Goal: Information Seeking & Learning: Learn about a topic

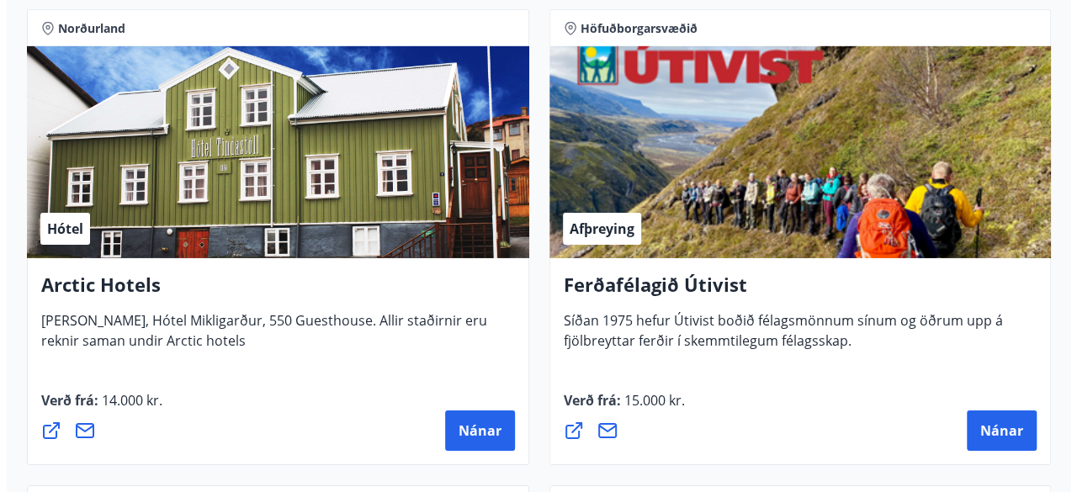
scroll to position [2683, 0]
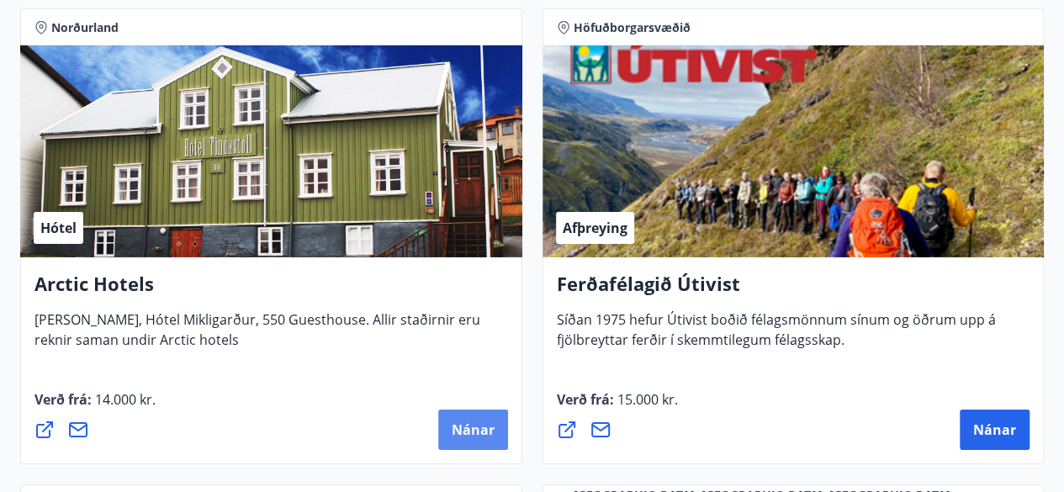
click at [466, 433] on span "Nánar" at bounding box center [473, 430] width 43 height 19
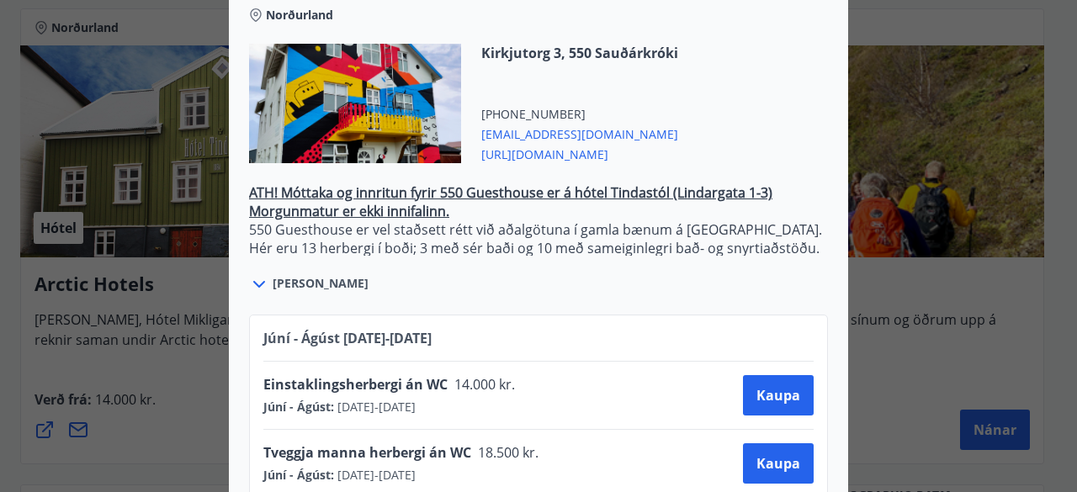
scroll to position [614, 0]
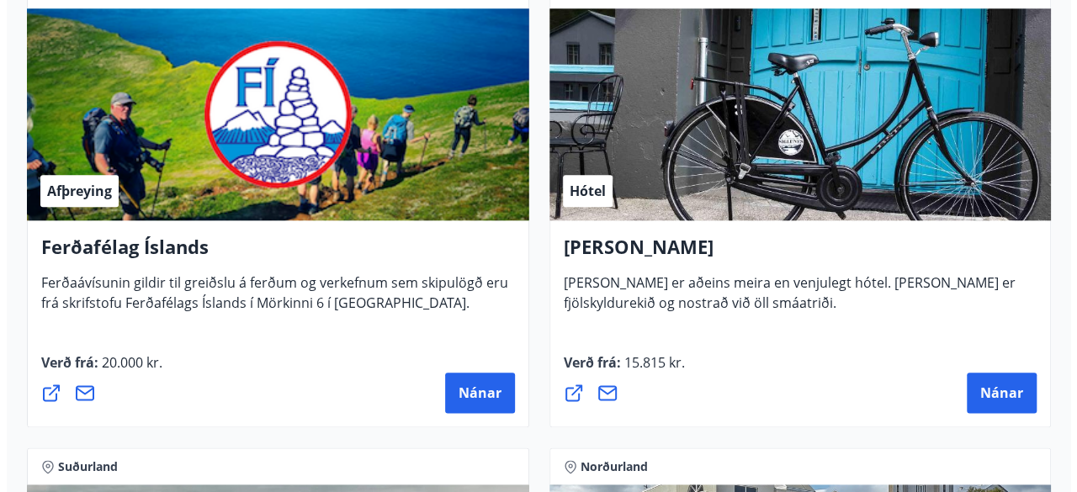
scroll to position [816, 0]
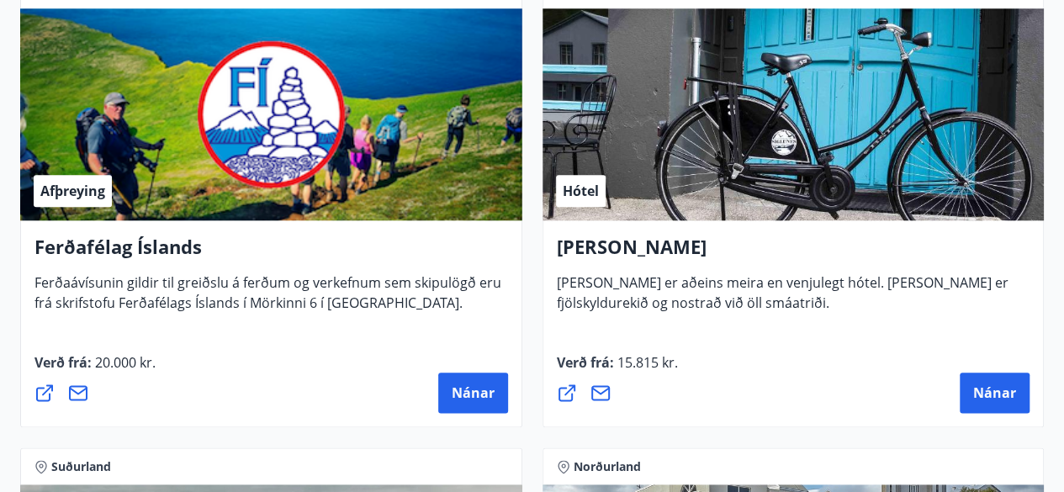
click at [652, 253] on h4 "[PERSON_NAME]" at bounding box center [794, 253] width 474 height 39
click at [724, 287] on span "[PERSON_NAME] er aðeins meira en venjulegt hótel. [PERSON_NAME] er fjölskyldure…" at bounding box center [783, 299] width 452 height 52
click at [656, 294] on span "[PERSON_NAME] er aðeins meira en venjulegt hótel. [PERSON_NAME] er fjölskyldure…" at bounding box center [783, 299] width 452 height 52
click at [638, 244] on h4 "[PERSON_NAME]" at bounding box center [794, 253] width 474 height 39
click at [1004, 400] on button "Nánar" at bounding box center [995, 393] width 70 height 40
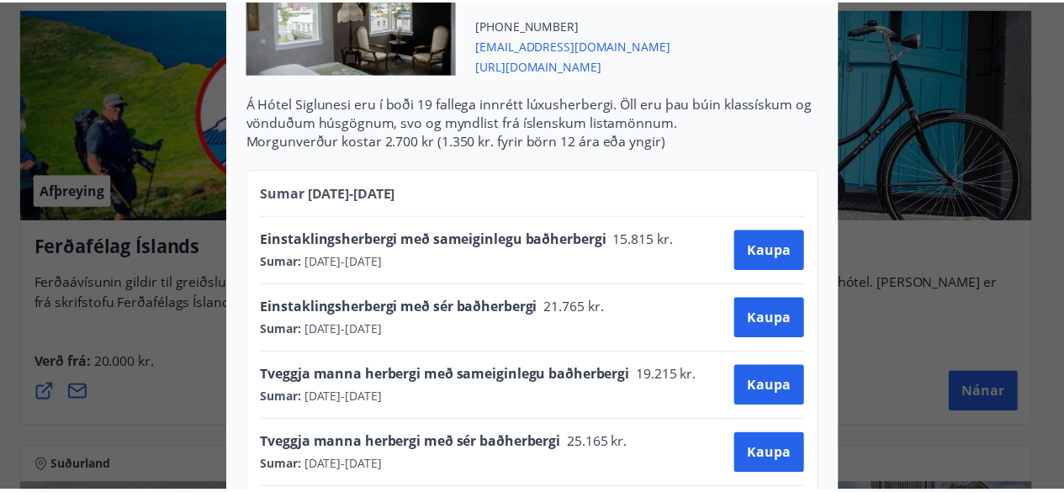
scroll to position [654, 0]
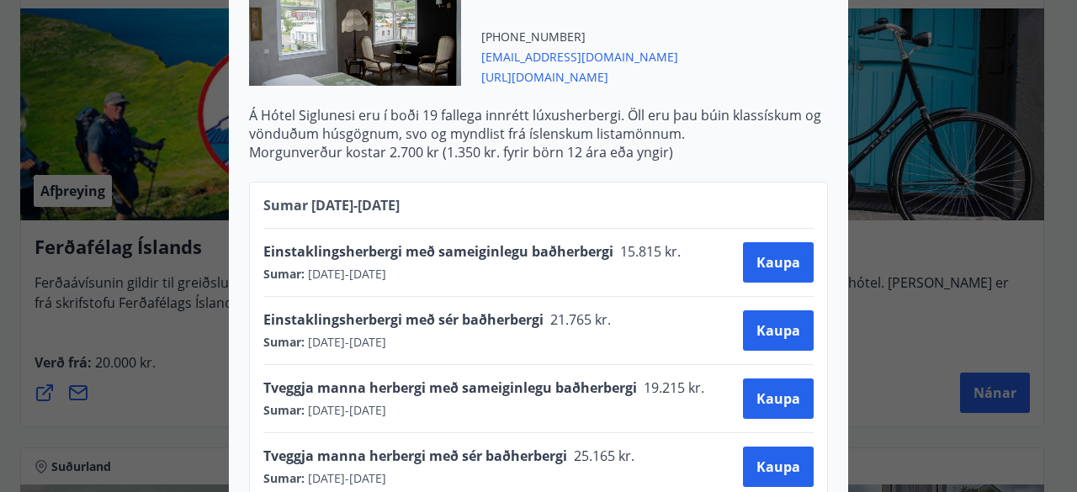
click at [20, 160] on div at bounding box center [538, 246] width 1077 height 492
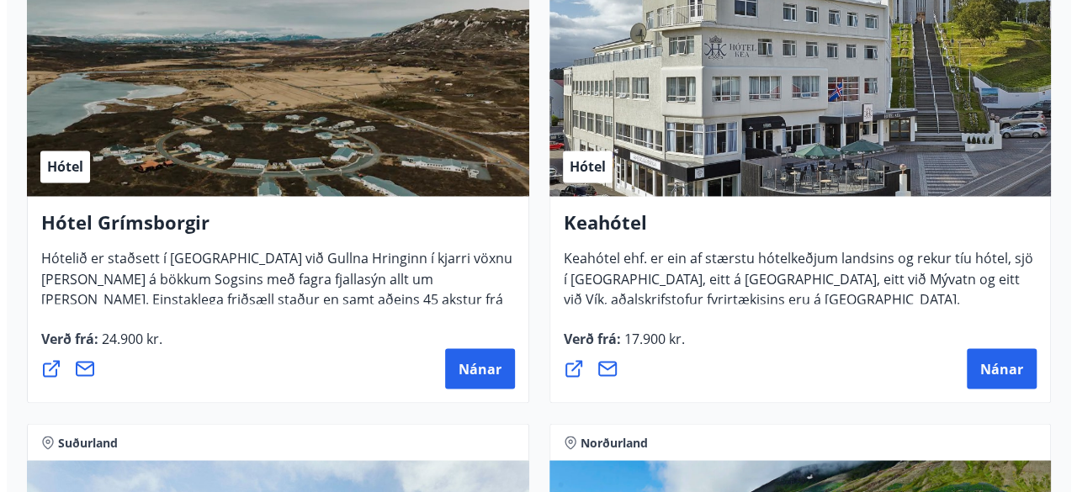
scroll to position [1311, 0]
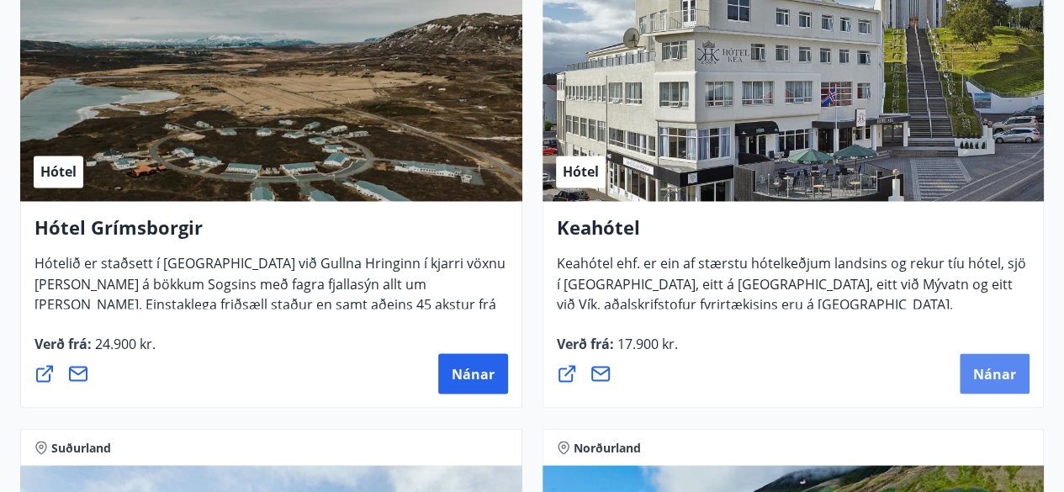
click at [988, 367] on span "Nánar" at bounding box center [994, 373] width 43 height 19
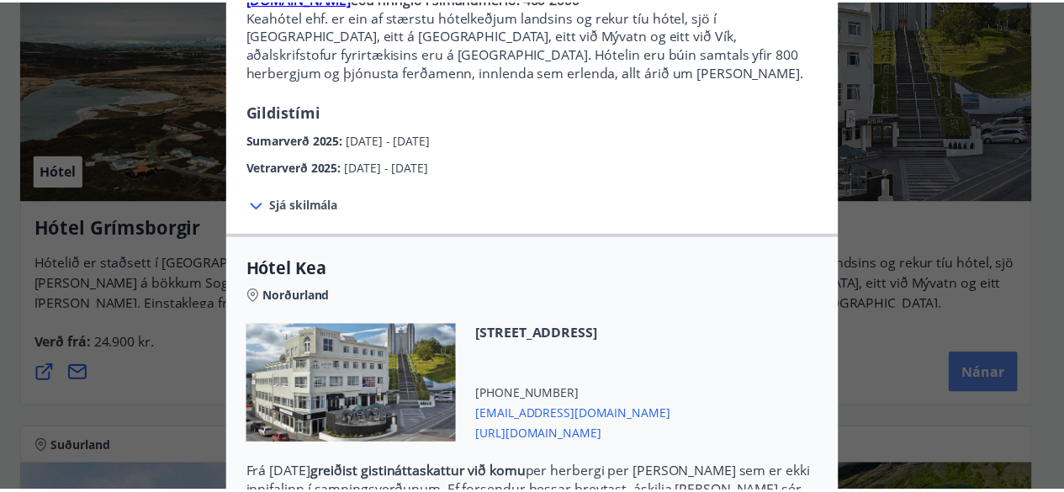
scroll to position [216, 0]
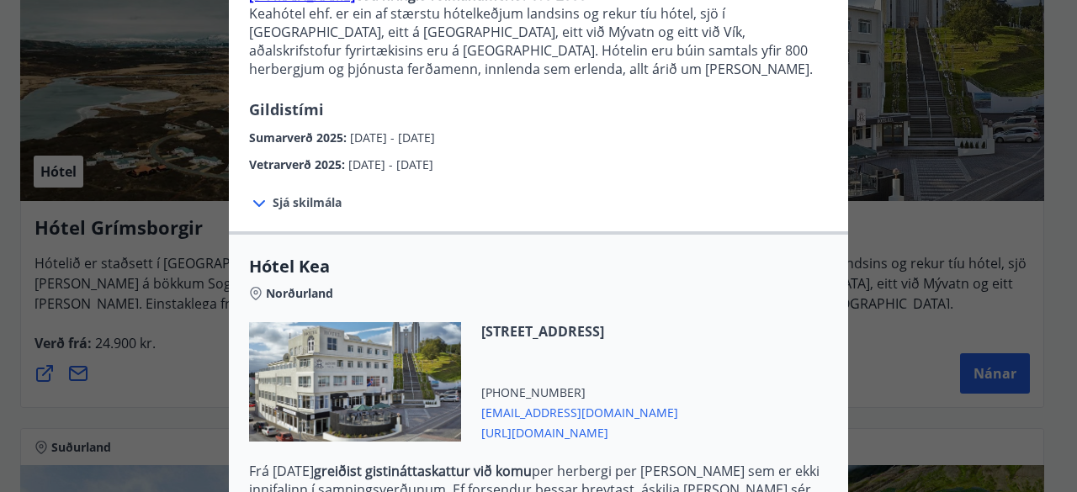
click at [305, 206] on span "Sjá skilmála" at bounding box center [307, 202] width 69 height 17
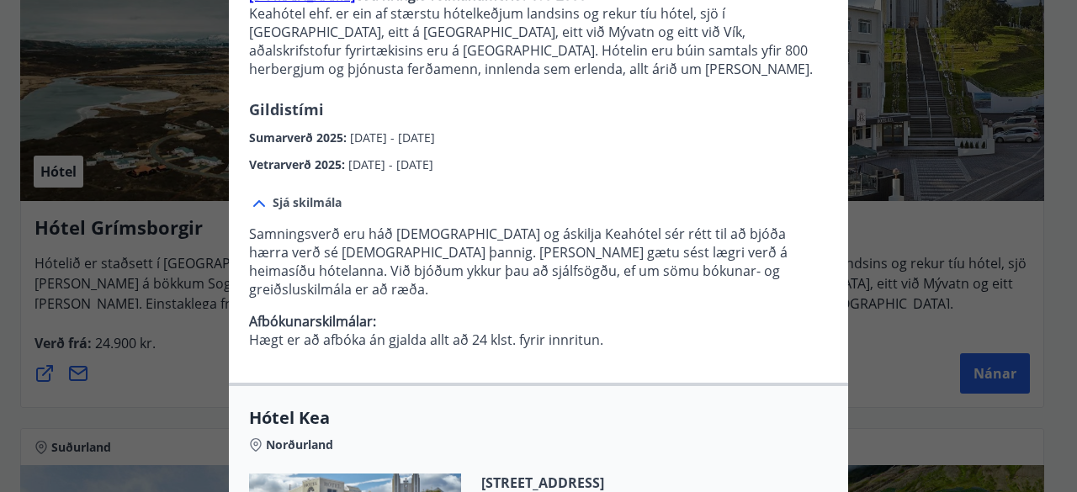
click at [897, 345] on div at bounding box center [538, 246] width 1077 height 492
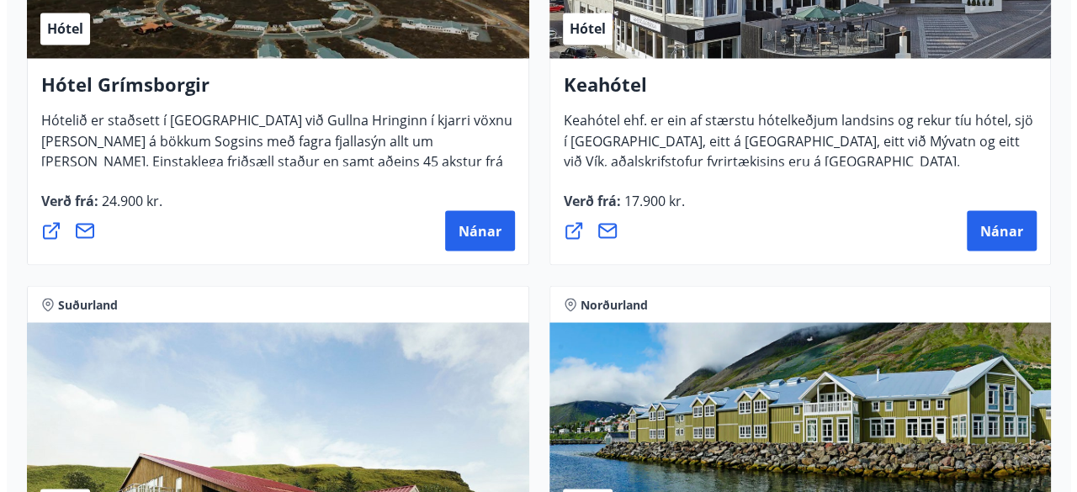
scroll to position [1454, 0]
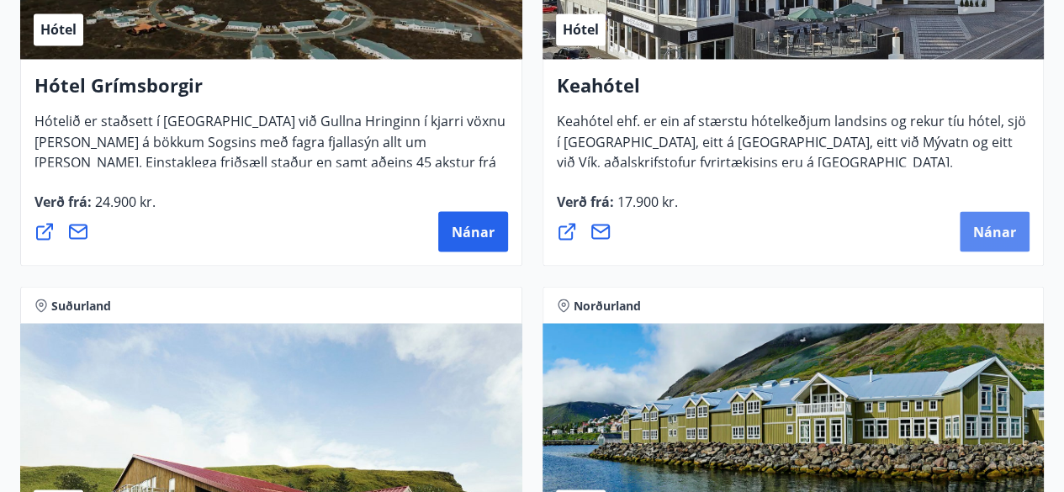
click at [993, 237] on span "Nánar" at bounding box center [994, 231] width 43 height 19
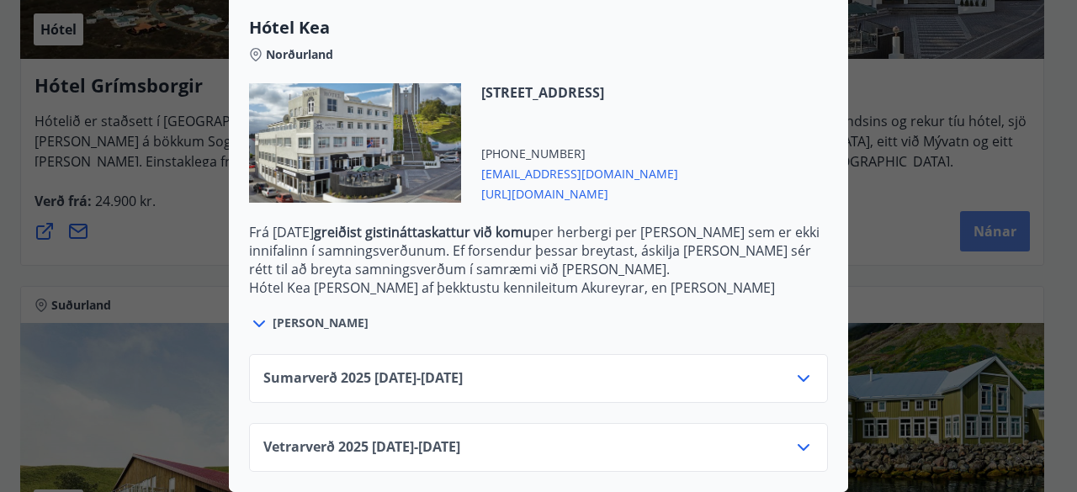
scroll to position [466, 0]
click at [297, 334] on div "Sumarverð [PHONE_NUMBER][DATE] - [DATE] Vetrarverð [PHONE_NUMBER][DATE] - [DATE]" at bounding box center [538, 403] width 619 height 138
click at [294, 334] on div "Sumarverð [PHONE_NUMBER][DATE] - [DATE] Vetrarverð [PHONE_NUMBER][DATE] - [DATE]" at bounding box center [538, 403] width 619 height 138
click at [303, 315] on span "[PERSON_NAME]" at bounding box center [321, 323] width 96 height 17
click at [296, 315] on span "[PERSON_NAME]" at bounding box center [321, 323] width 96 height 17
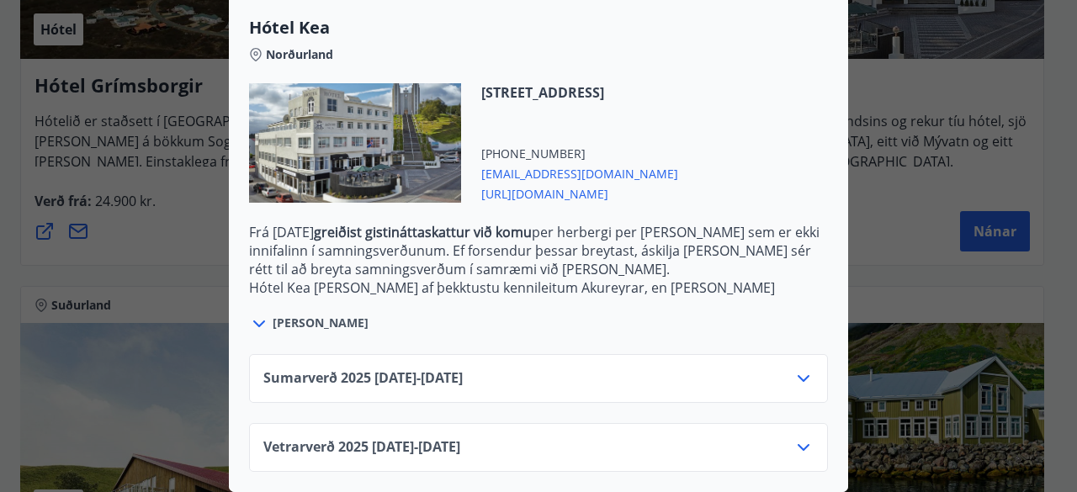
click at [252, 314] on icon at bounding box center [259, 324] width 20 height 20
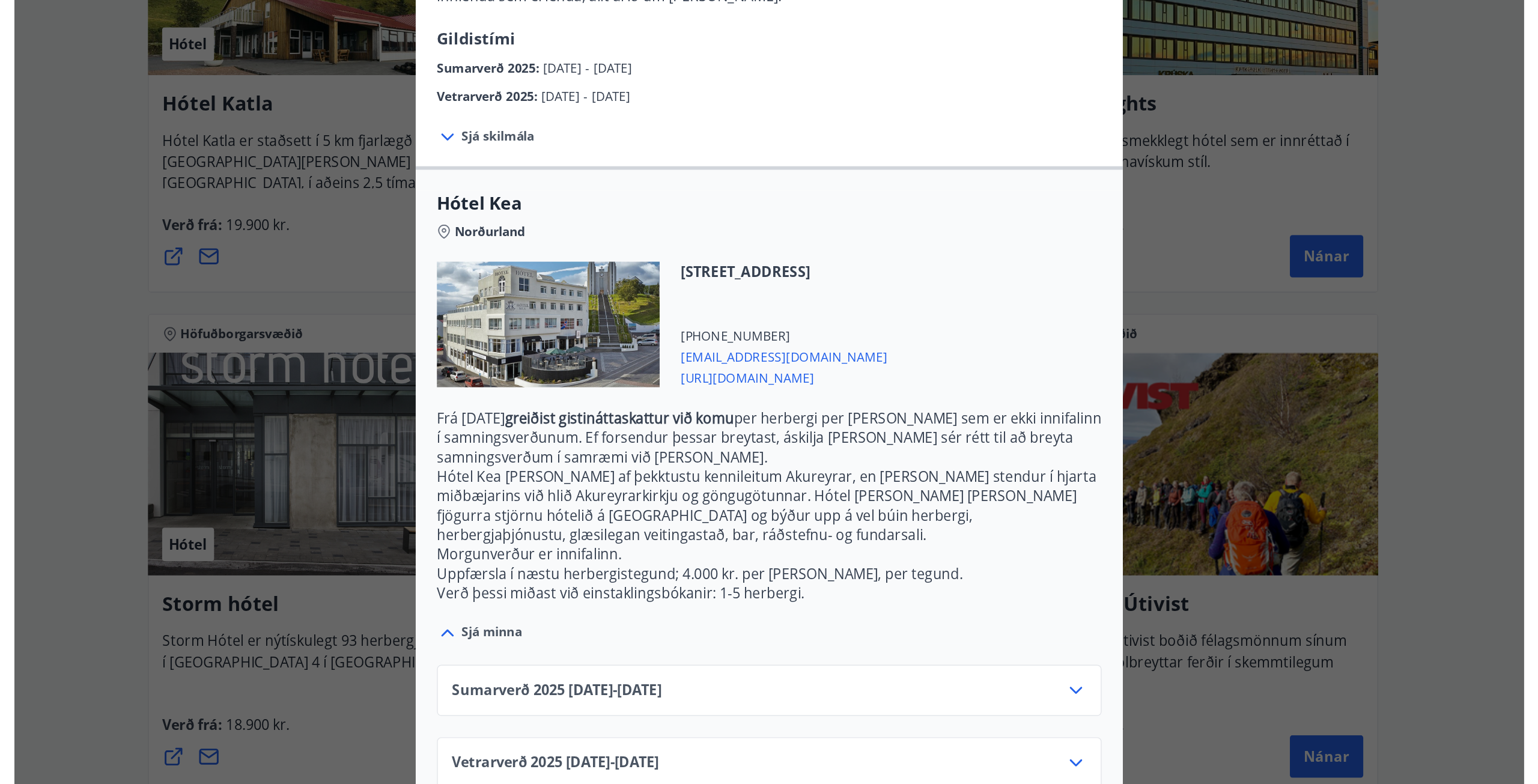
scroll to position [0, 0]
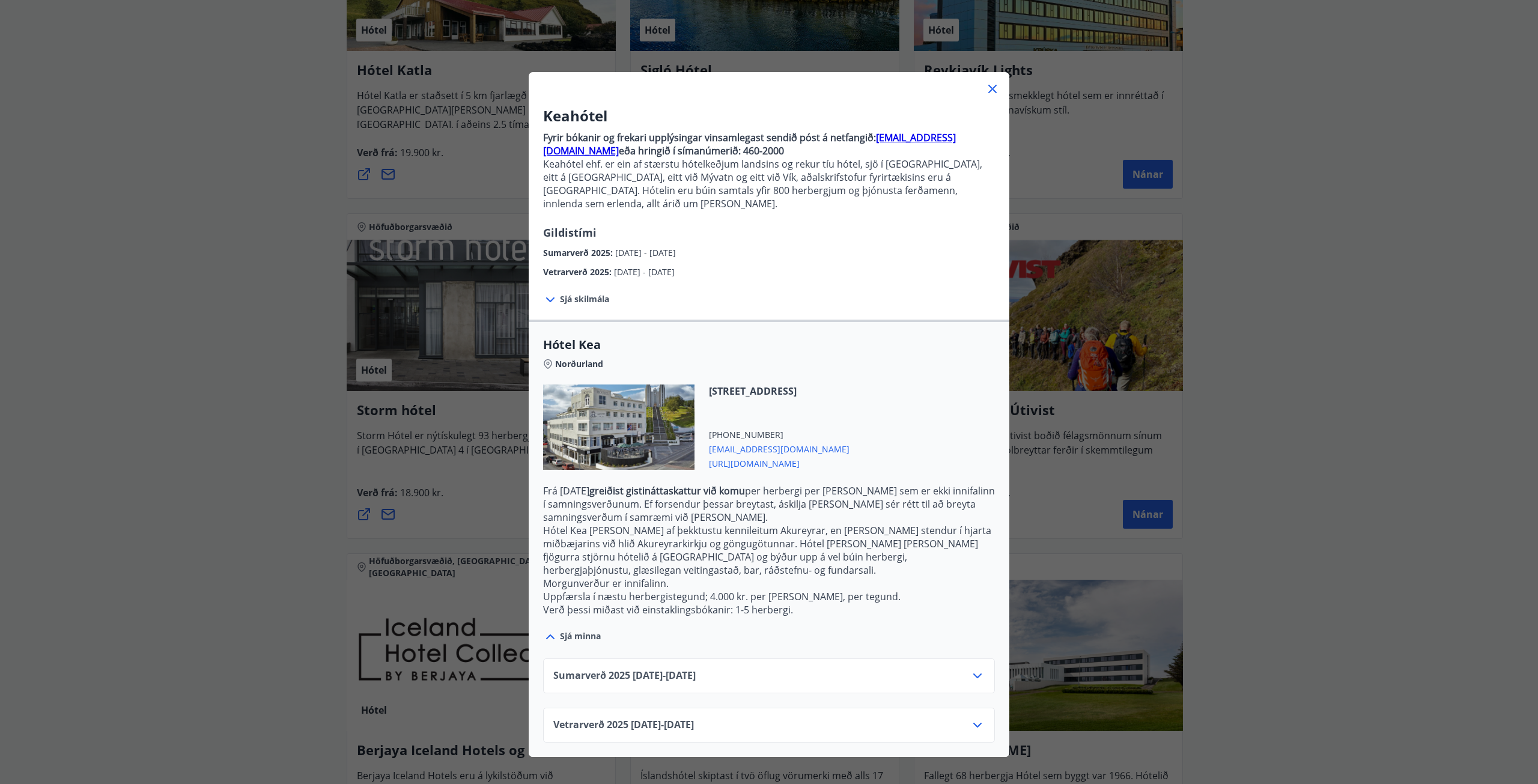
click at [769, 351] on icon at bounding box center [978, 675] width 14 height 14
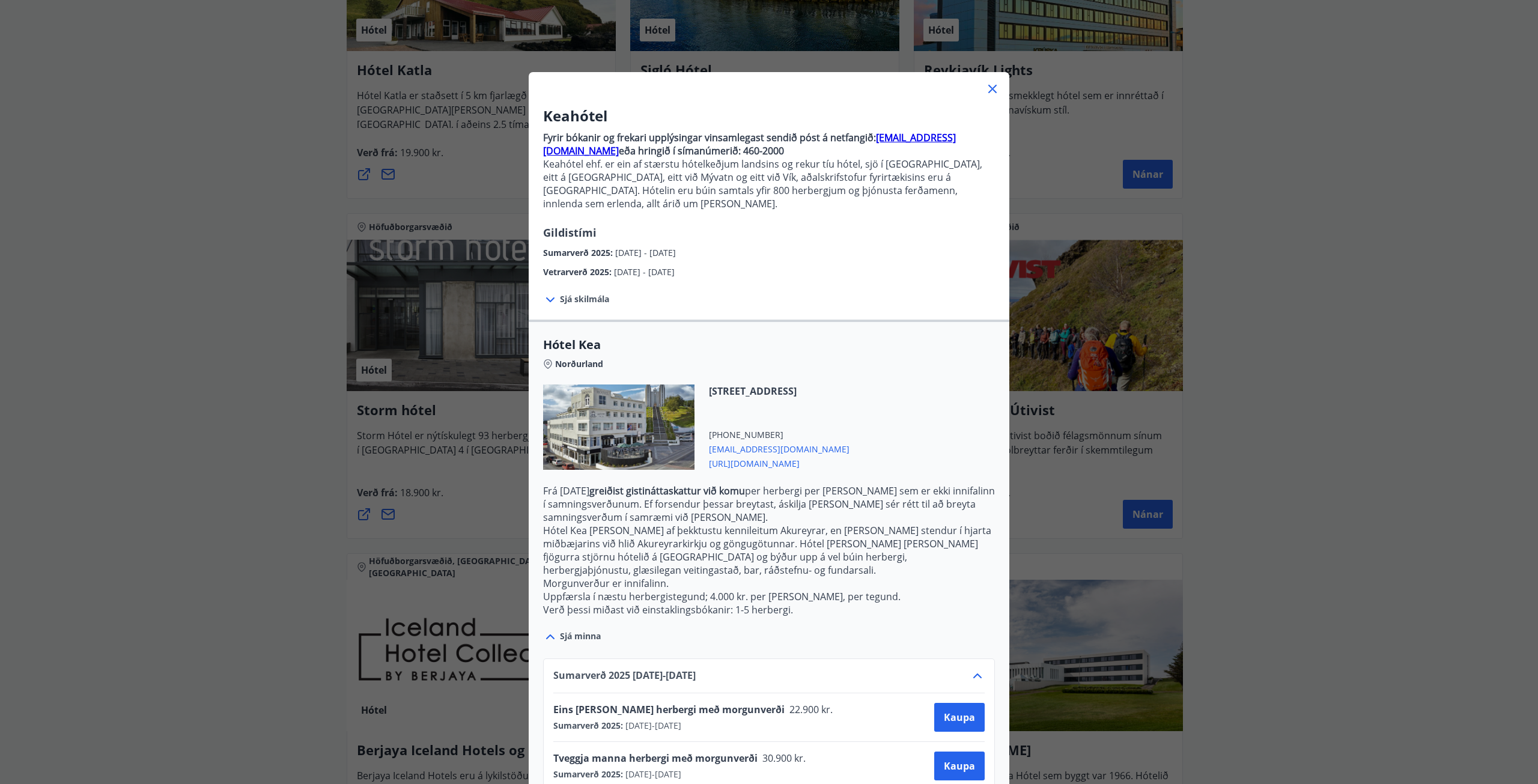
click at [769, 278] on div "Sjá skilmála Samningsverð eru háð [DEMOGRAPHIC_DATA] og áskilja [PERSON_NAME] s…" at bounding box center [769, 298] width 481 height 41
click at [769, 88] on icon at bounding box center [993, 89] width 9 height 9
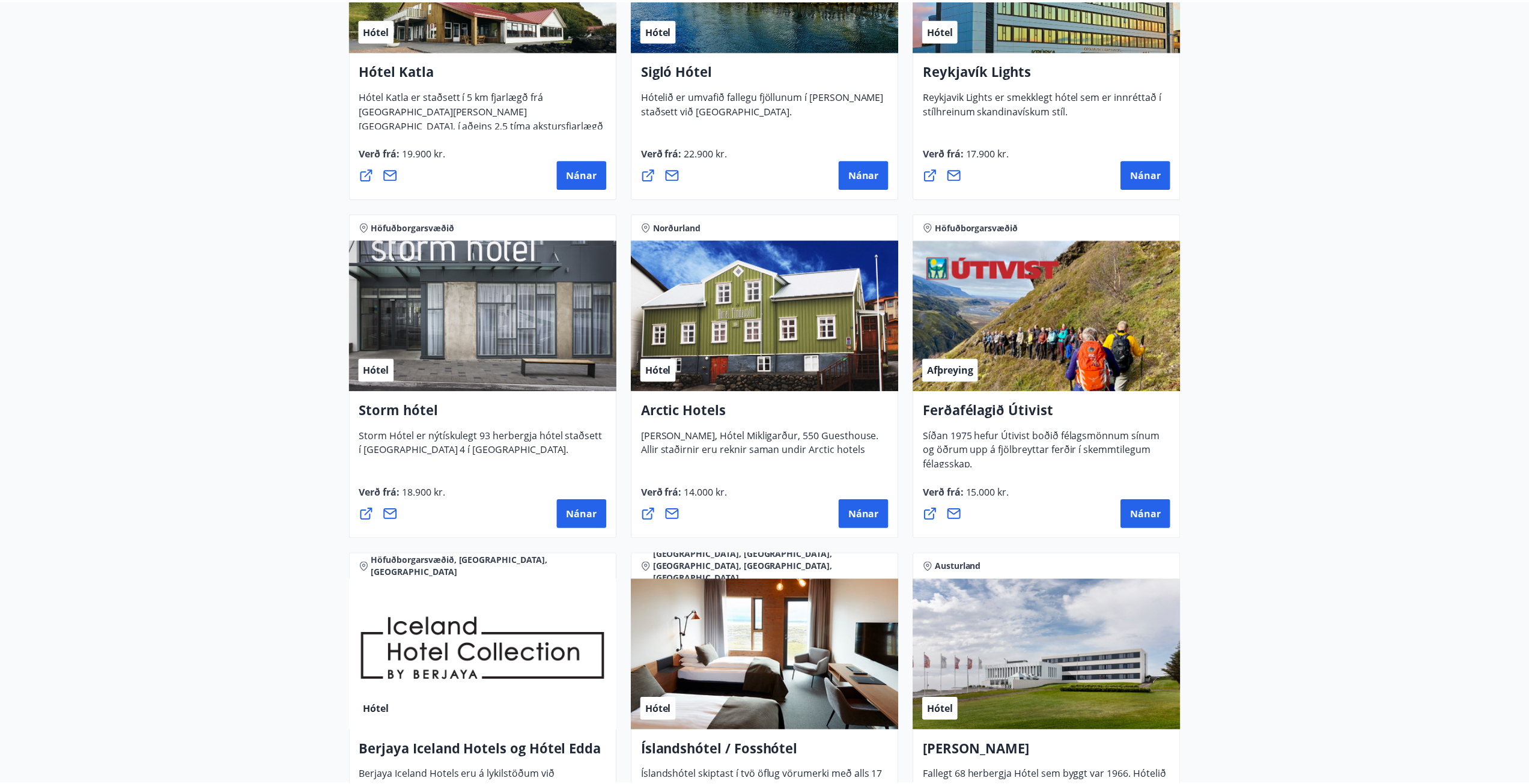
scroll to position [481, 0]
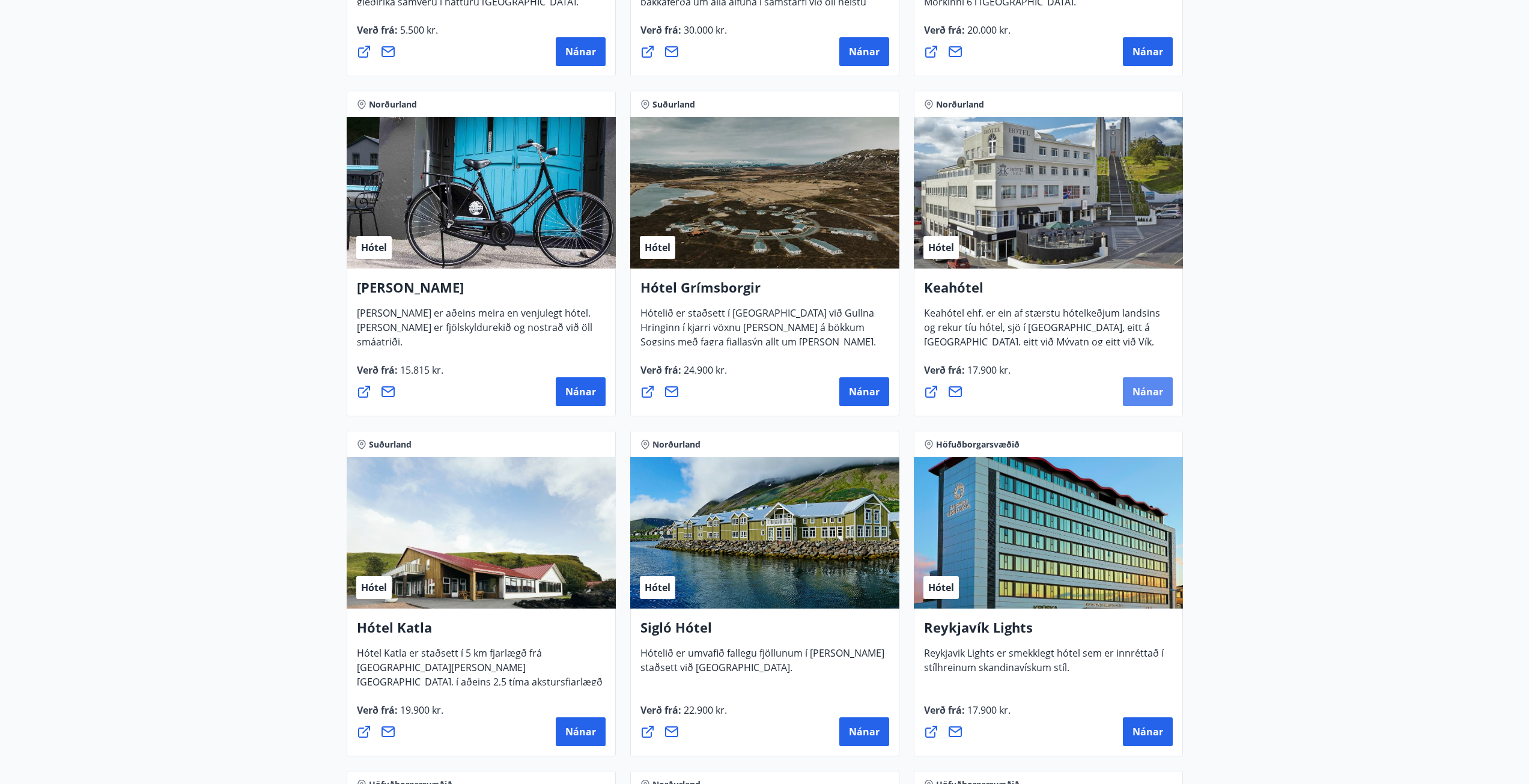
click at [768, 351] on span "Nánar" at bounding box center [1148, 391] width 31 height 14
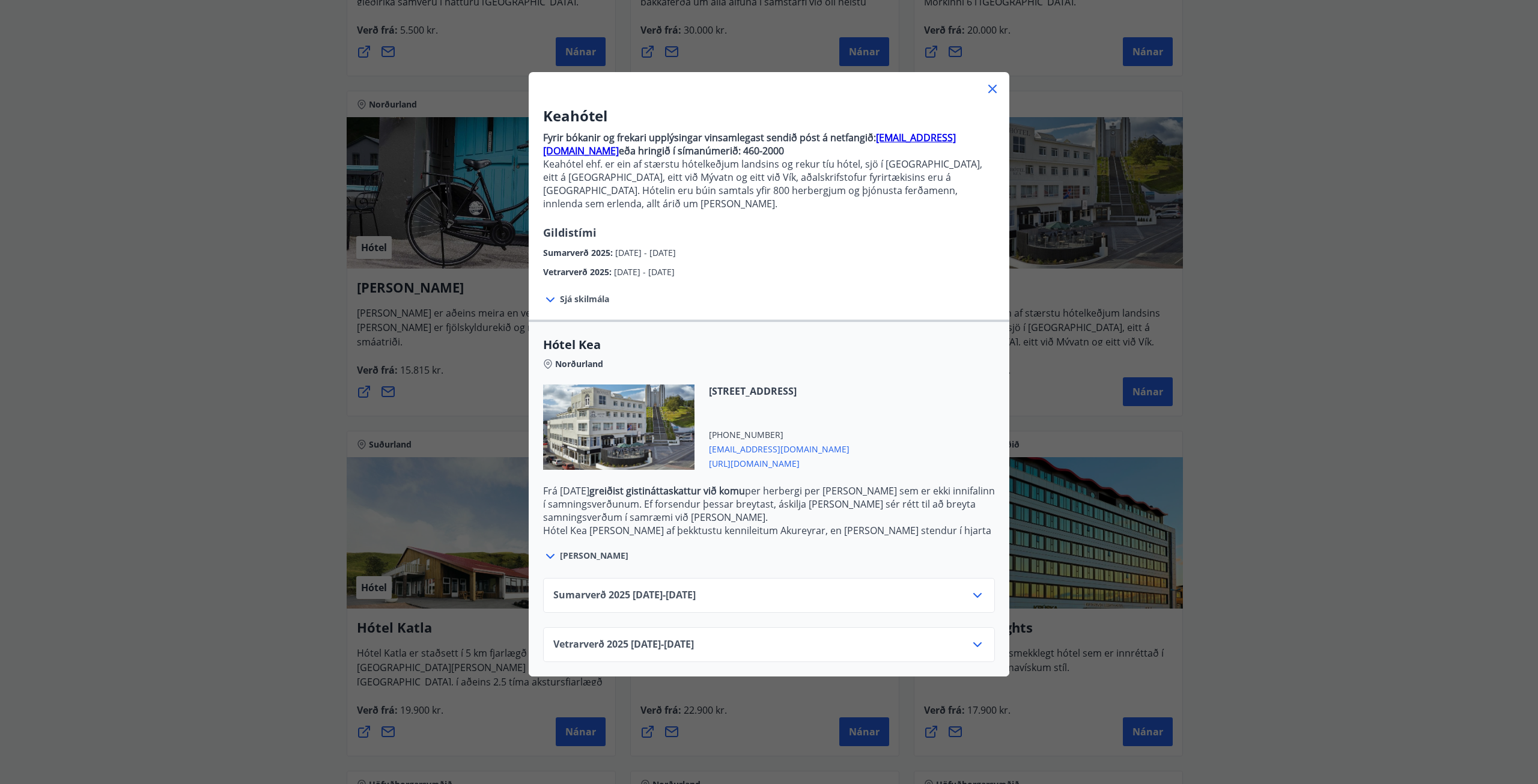
click at [769, 351] on div "[STREET_ADDRESS] [PHONE_NUMBER] [EMAIL_ADDRESS][DOMAIN_NAME] [URL][DOMAIN_NAME]" at bounding box center [769, 434] width 452 height 100
click at [769, 351] on div "Keahótel Fyrir bókanir og frekari upplýsingar vinsamlegast sendið póst á netfan…" at bounding box center [769, 392] width 1538 height 784
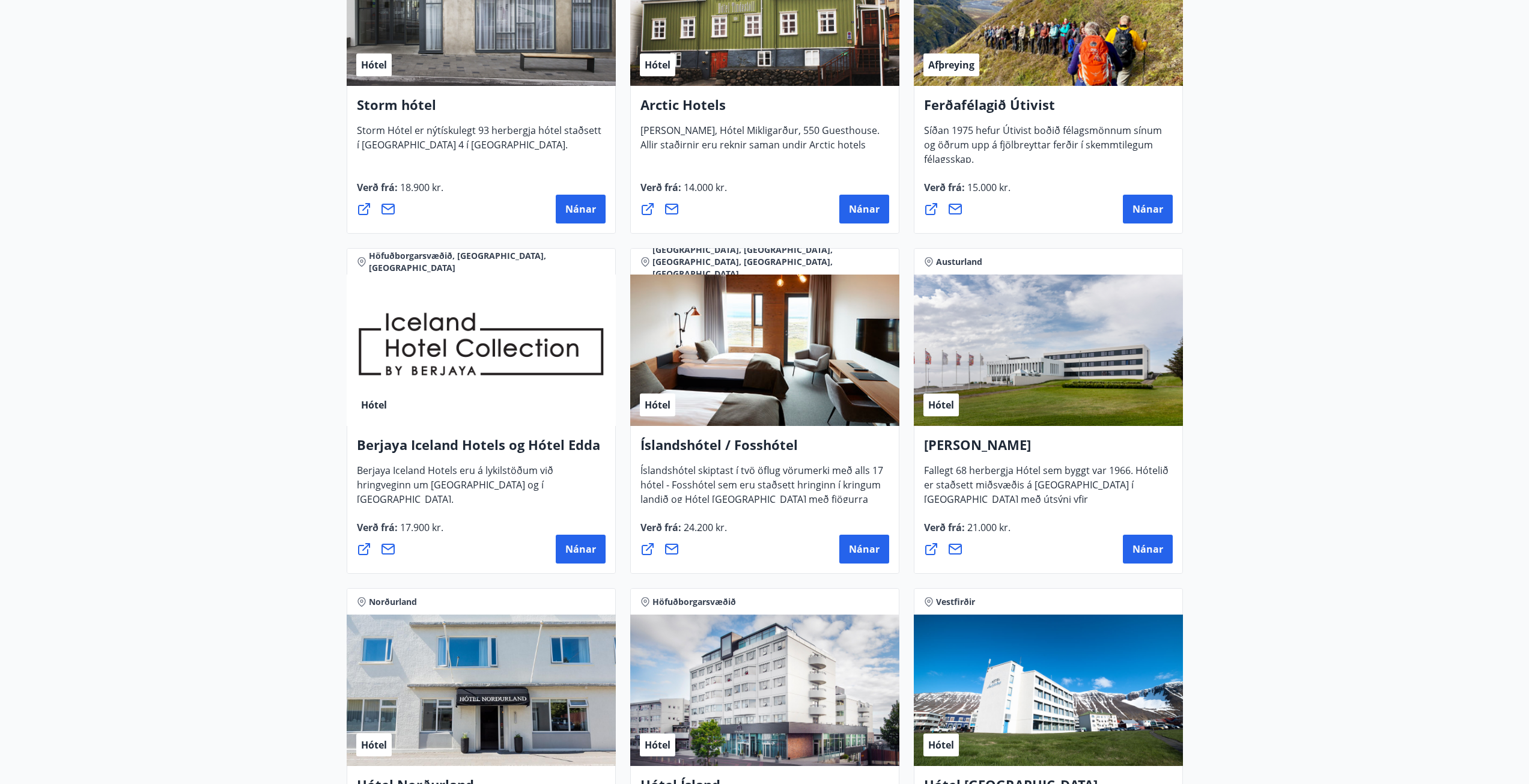
scroll to position [1501, 0]
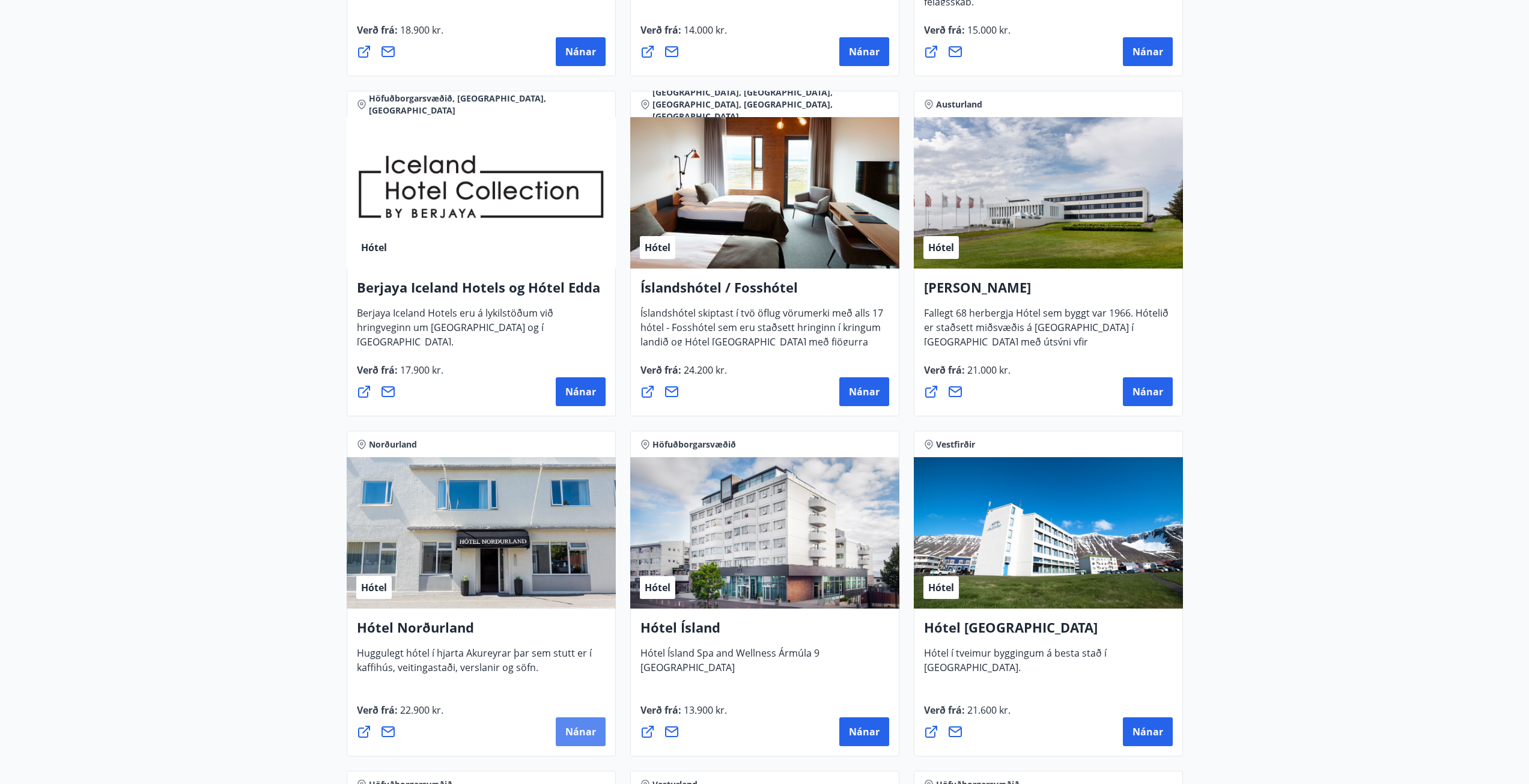
click at [581, 351] on span "Nánar" at bounding box center [581, 731] width 31 height 14
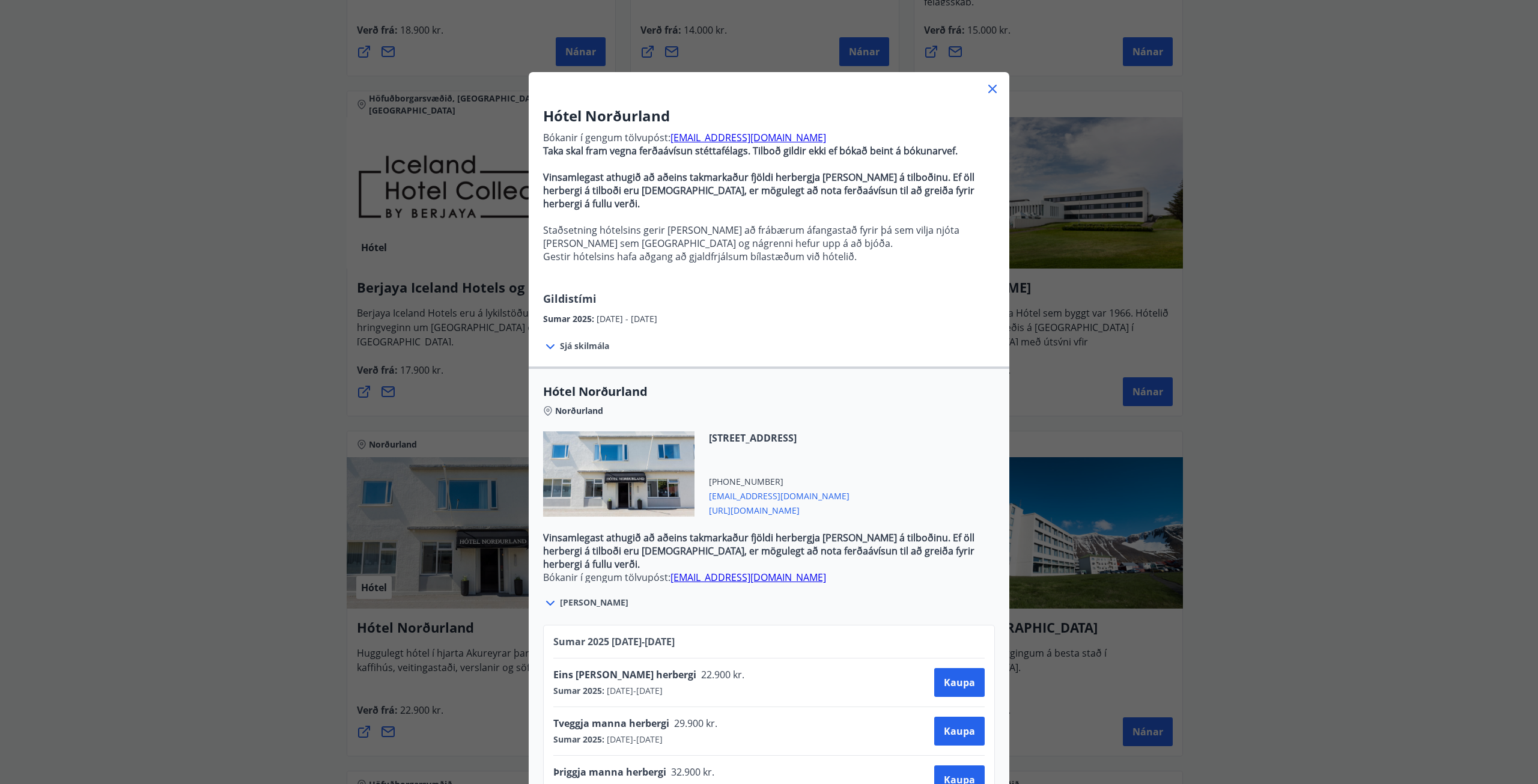
click at [769, 351] on div "Hótel Norðurland Bókanir í gengum tölvupóst: [EMAIL_ADDRESS][DOMAIN_NAME] Taka …" at bounding box center [769, 392] width 1538 height 784
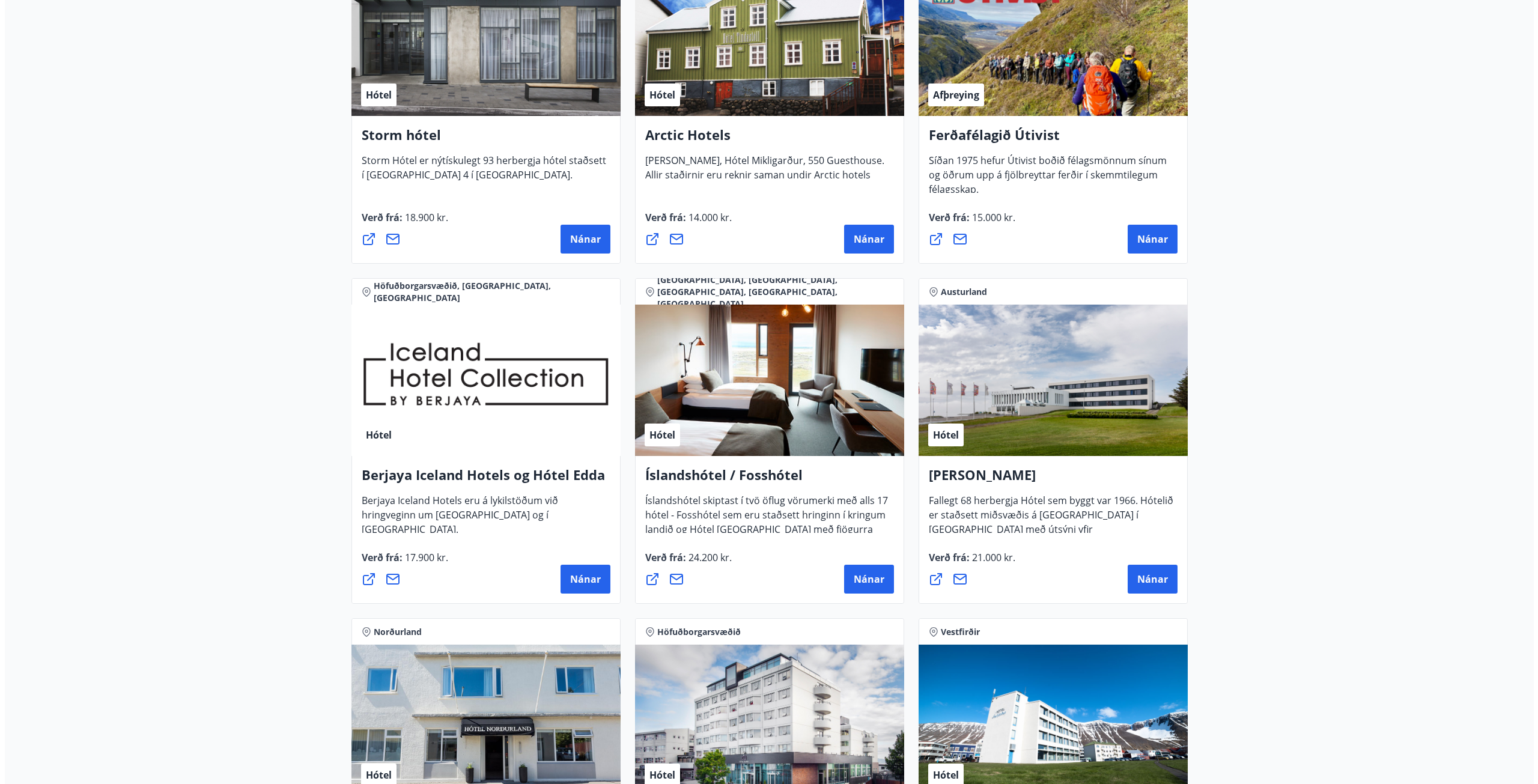
scroll to position [1320, 0]
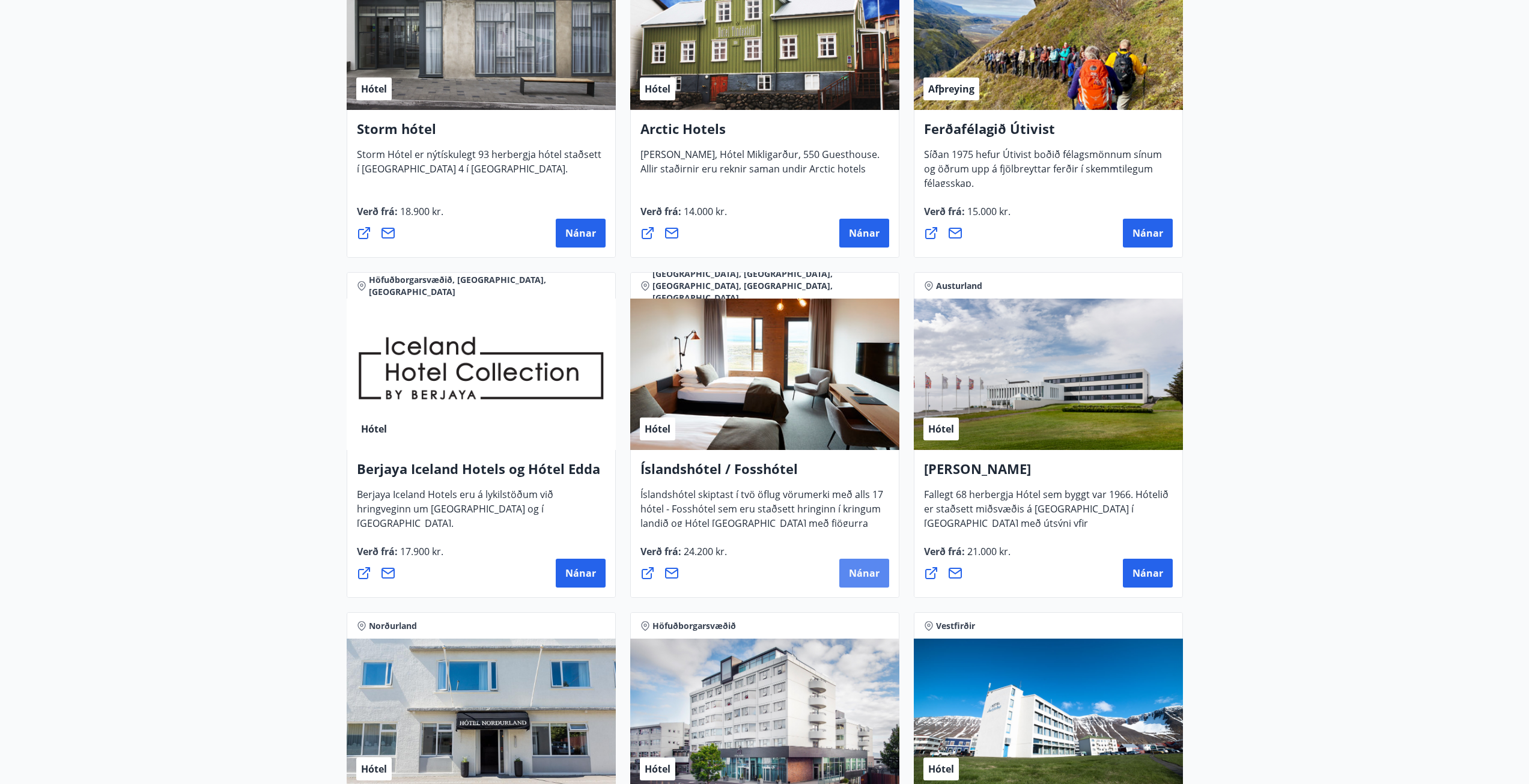
click at [768, 351] on span "Nánar" at bounding box center [864, 573] width 31 height 14
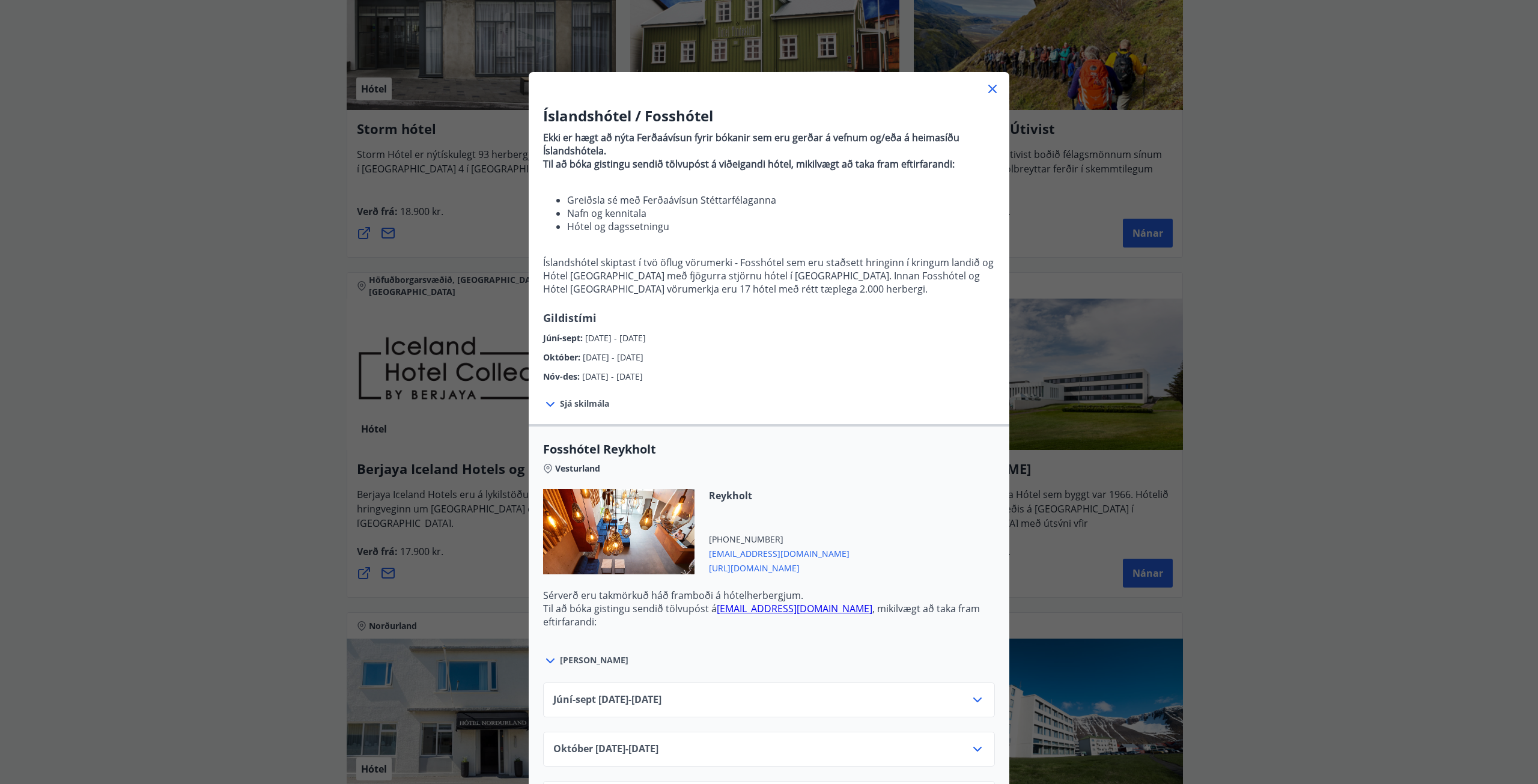
click at [769, 351] on div "Október : [DATE] - [DATE]" at bounding box center [769, 354] width 452 height 19
click at [546, 351] on icon at bounding box center [550, 660] width 14 height 14
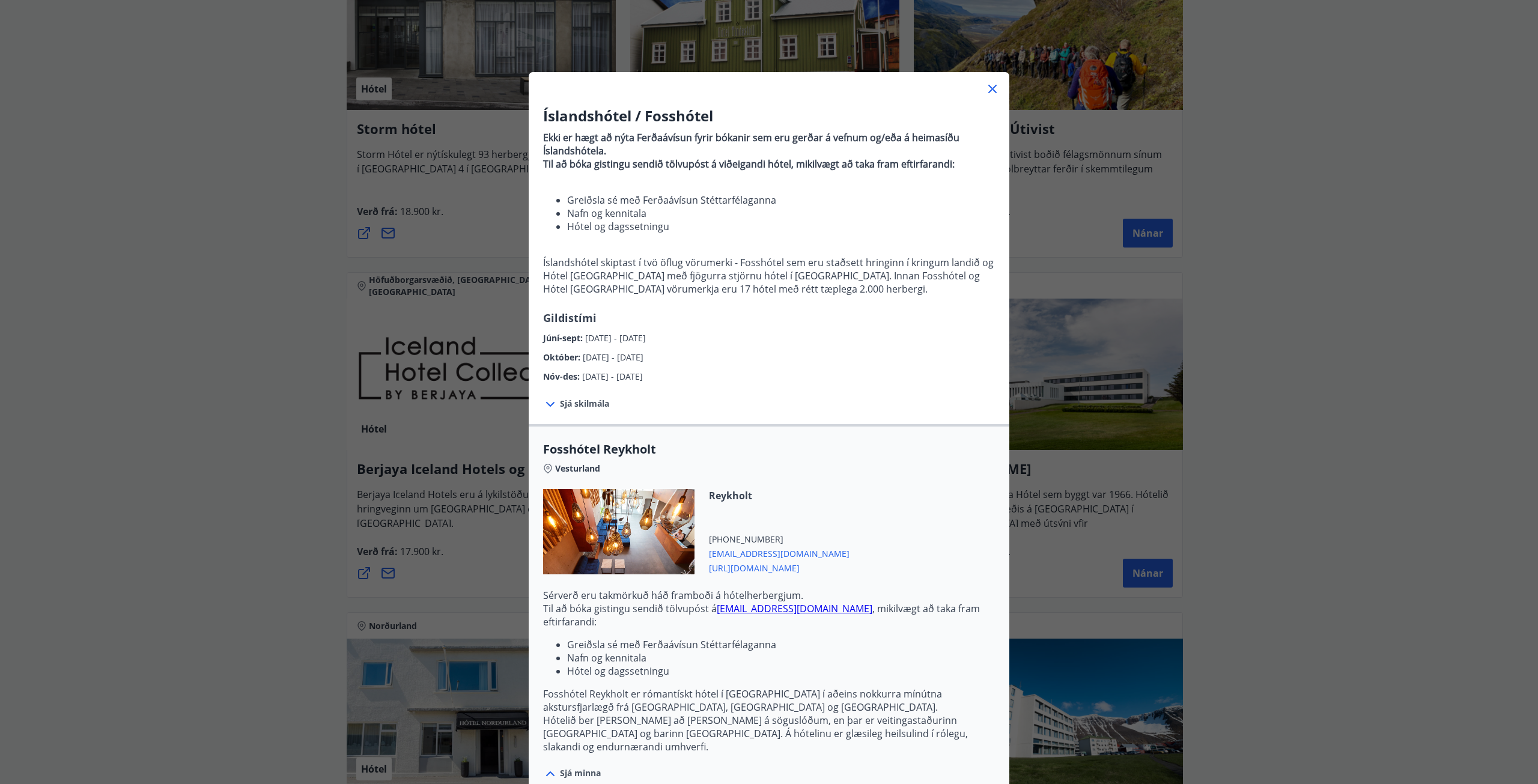
click at [649, 351] on p "Hótelið ber [PERSON_NAME] að [PERSON_NAME] á söguslóðum, en þar er veitingastað…" at bounding box center [769, 733] width 452 height 40
click at [769, 89] on icon at bounding box center [993, 89] width 9 height 9
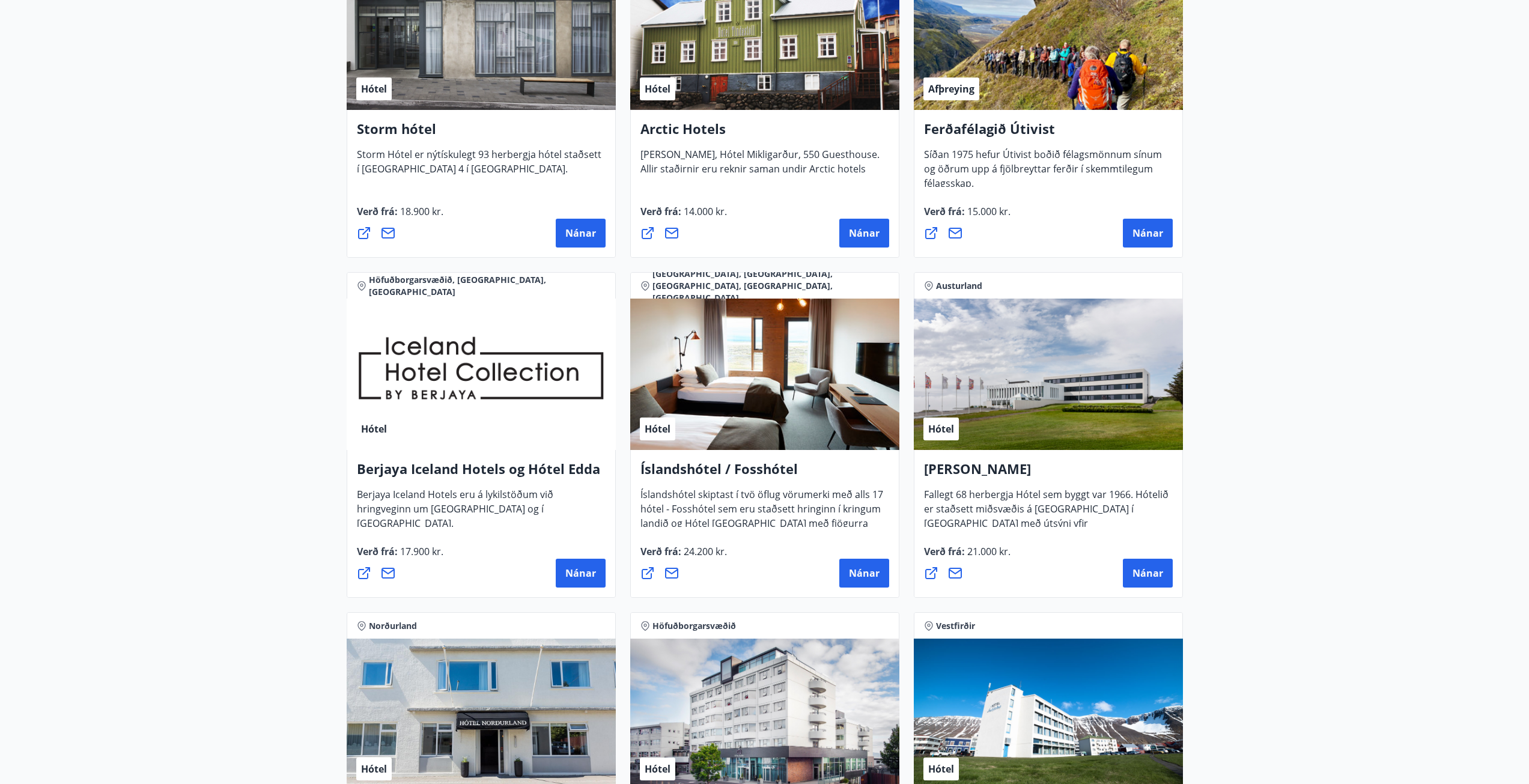
click at [686, 286] on span "[GEOGRAPHIC_DATA], [GEOGRAPHIC_DATA], [GEOGRAPHIC_DATA], [GEOGRAPHIC_DATA], [GE…" at bounding box center [771, 286] width 236 height 36
click at [768, 351] on span "Nánar" at bounding box center [864, 573] width 31 height 14
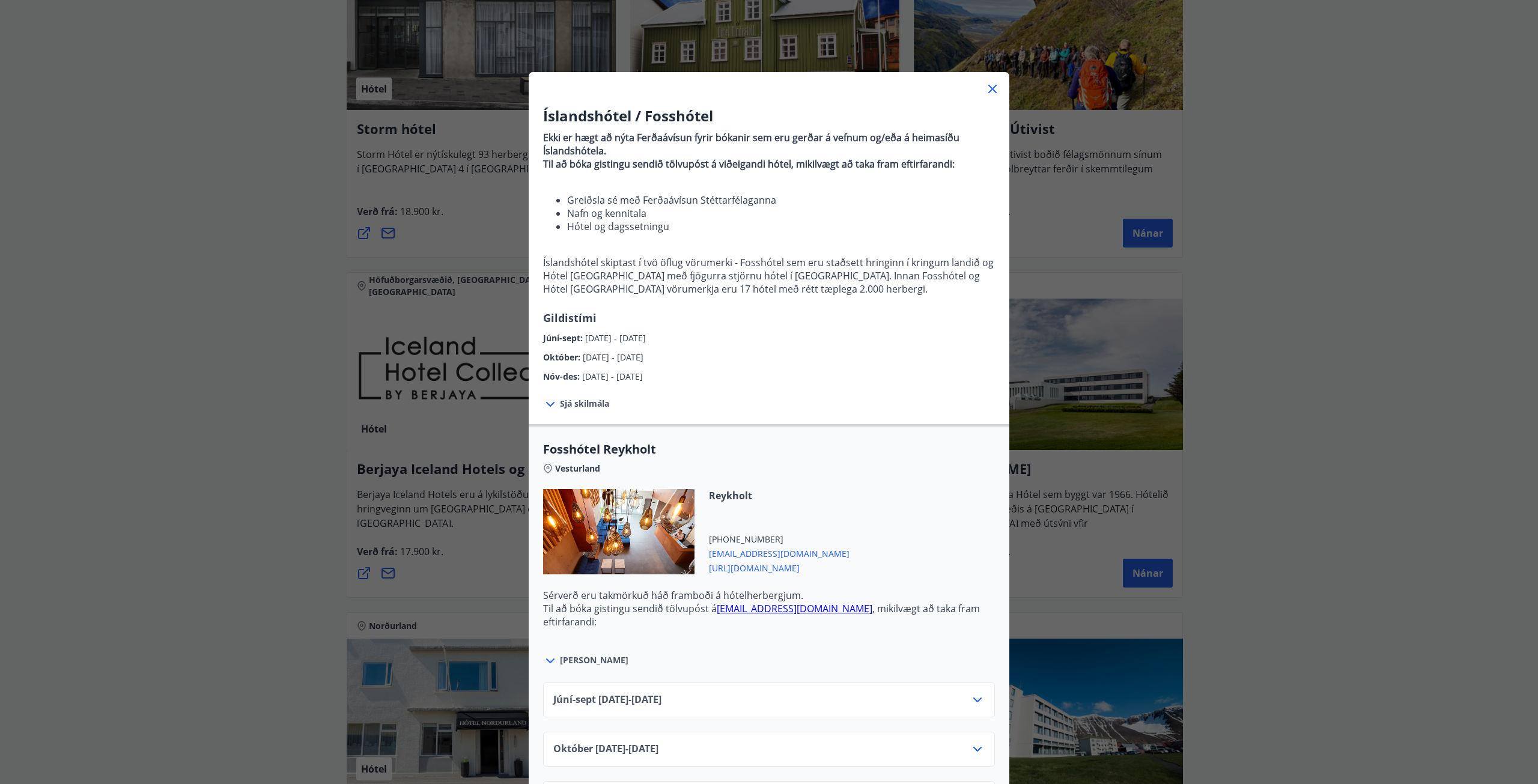
click at [769, 351] on icon at bounding box center [978, 700] width 14 height 14
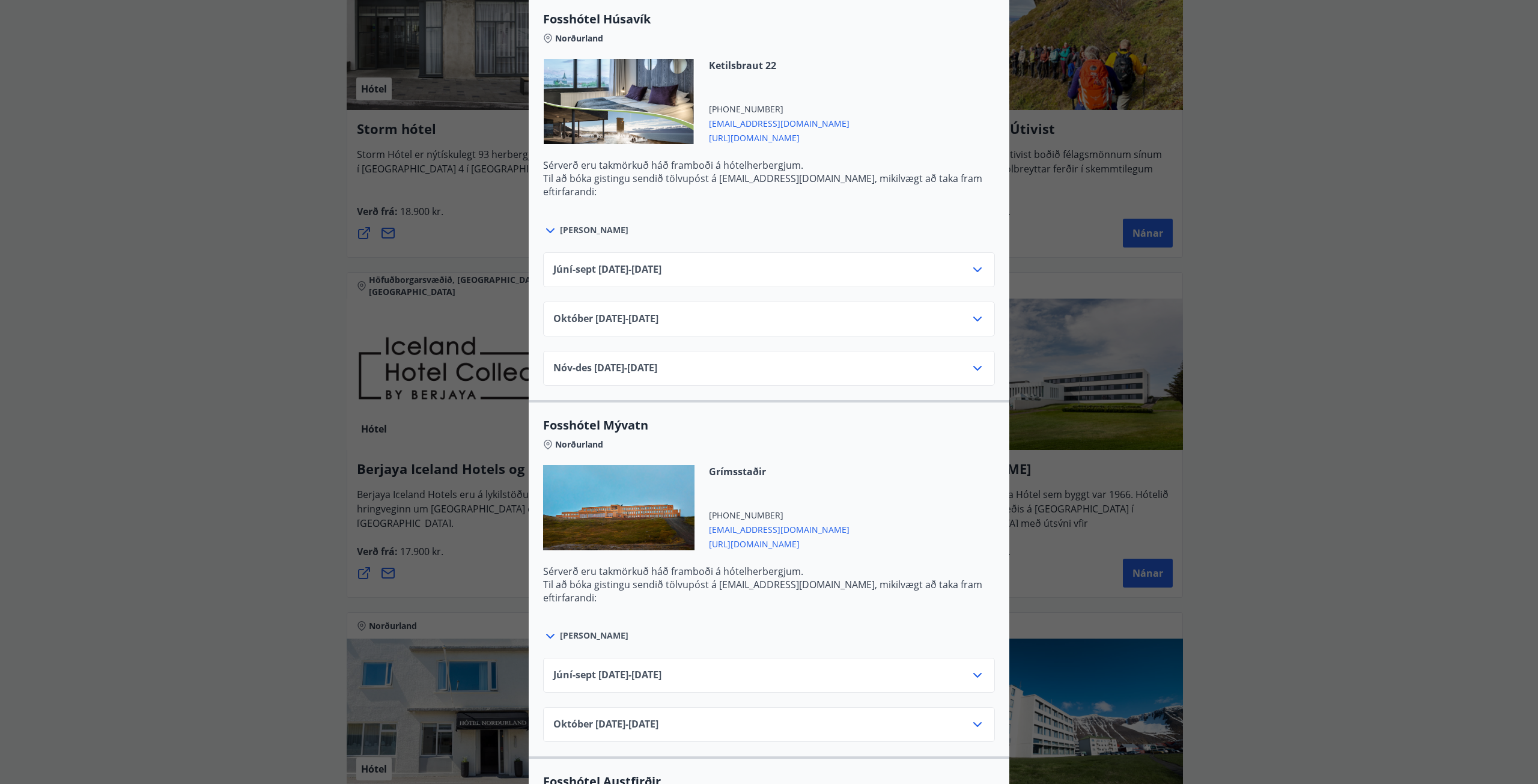
scroll to position [2166, 0]
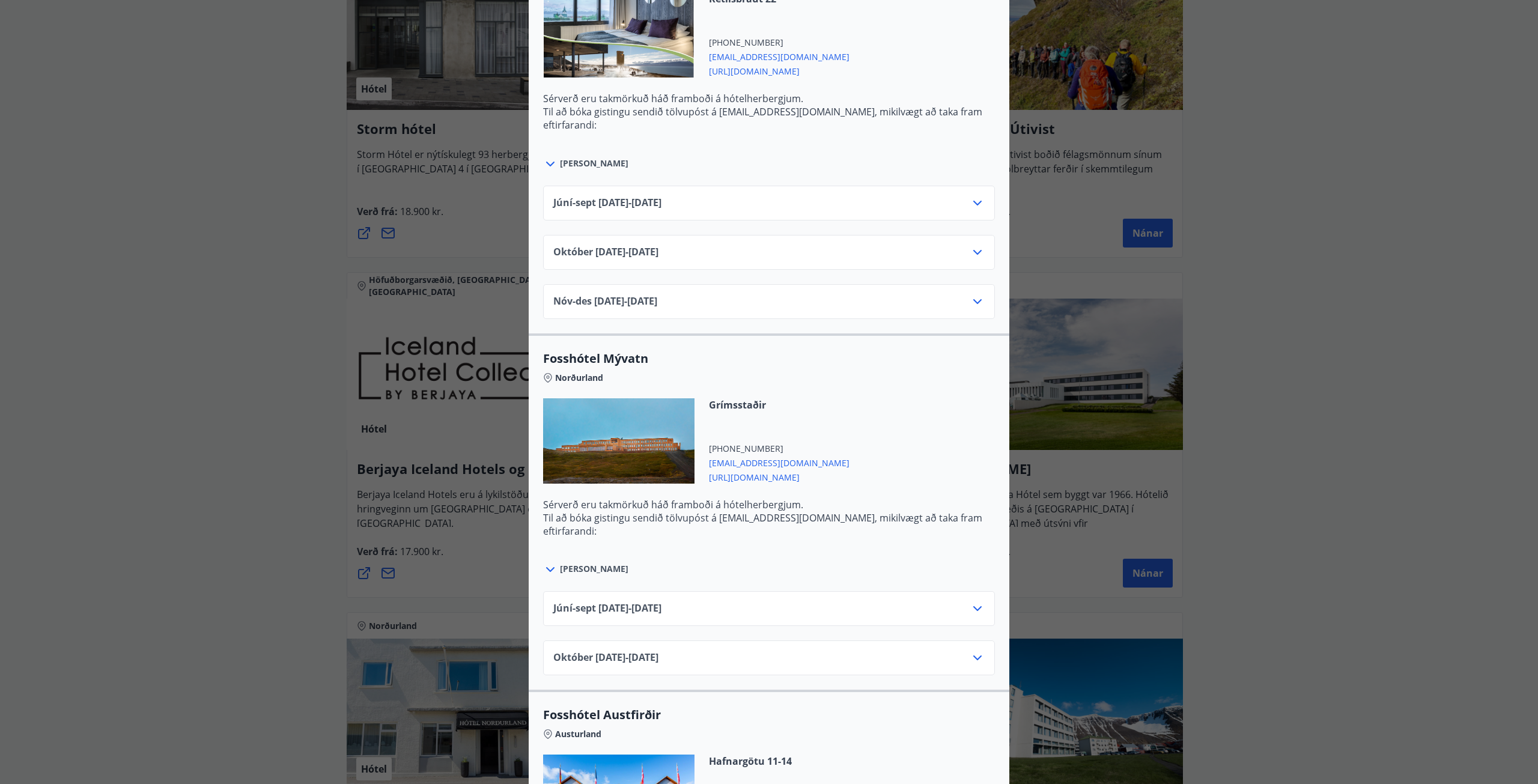
click at [769, 351] on icon at bounding box center [978, 608] width 14 height 14
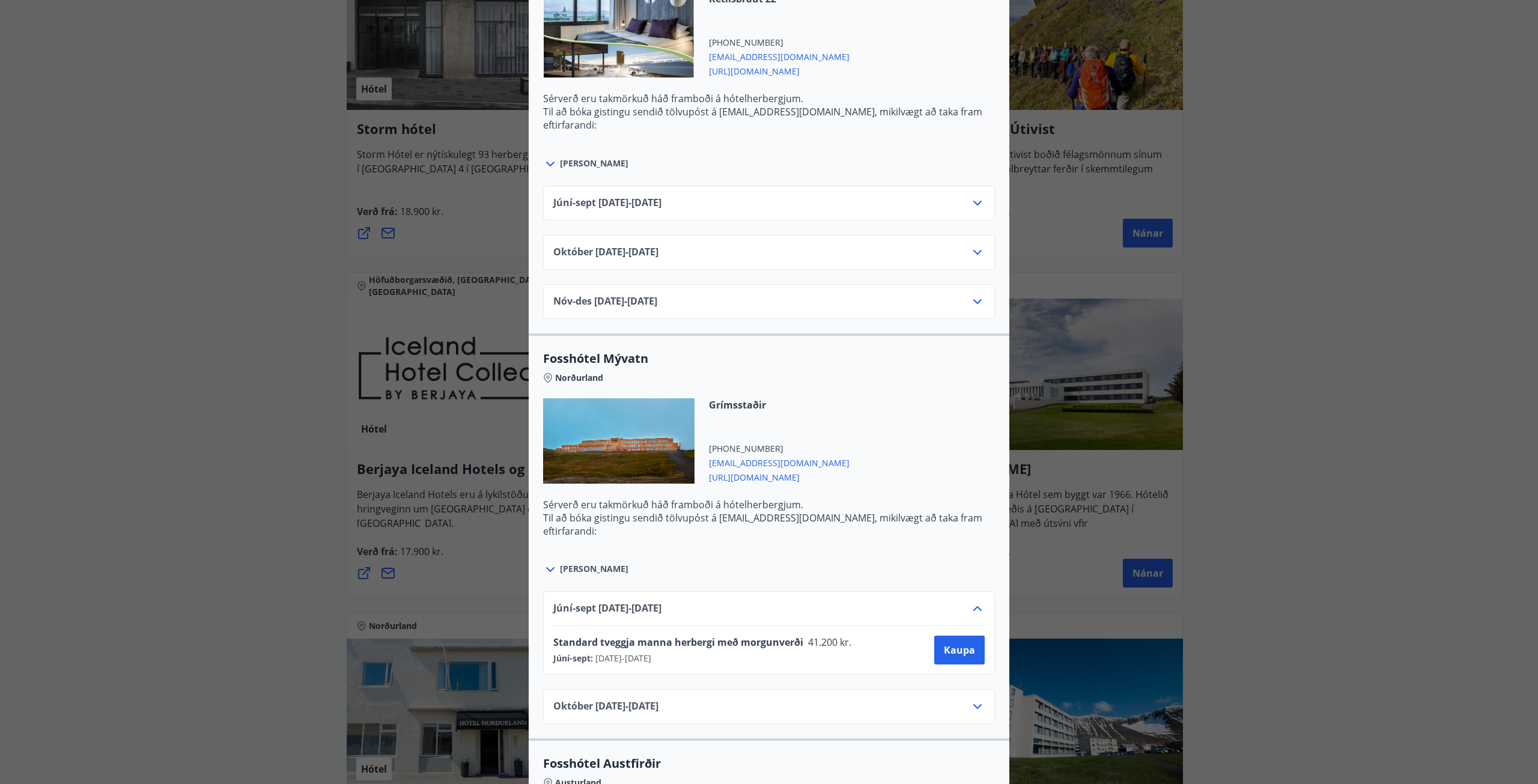
click at [769, 351] on icon at bounding box center [978, 706] width 9 height 5
click at [769, 161] on div "[PERSON_NAME]" at bounding box center [769, 157] width 452 height 28
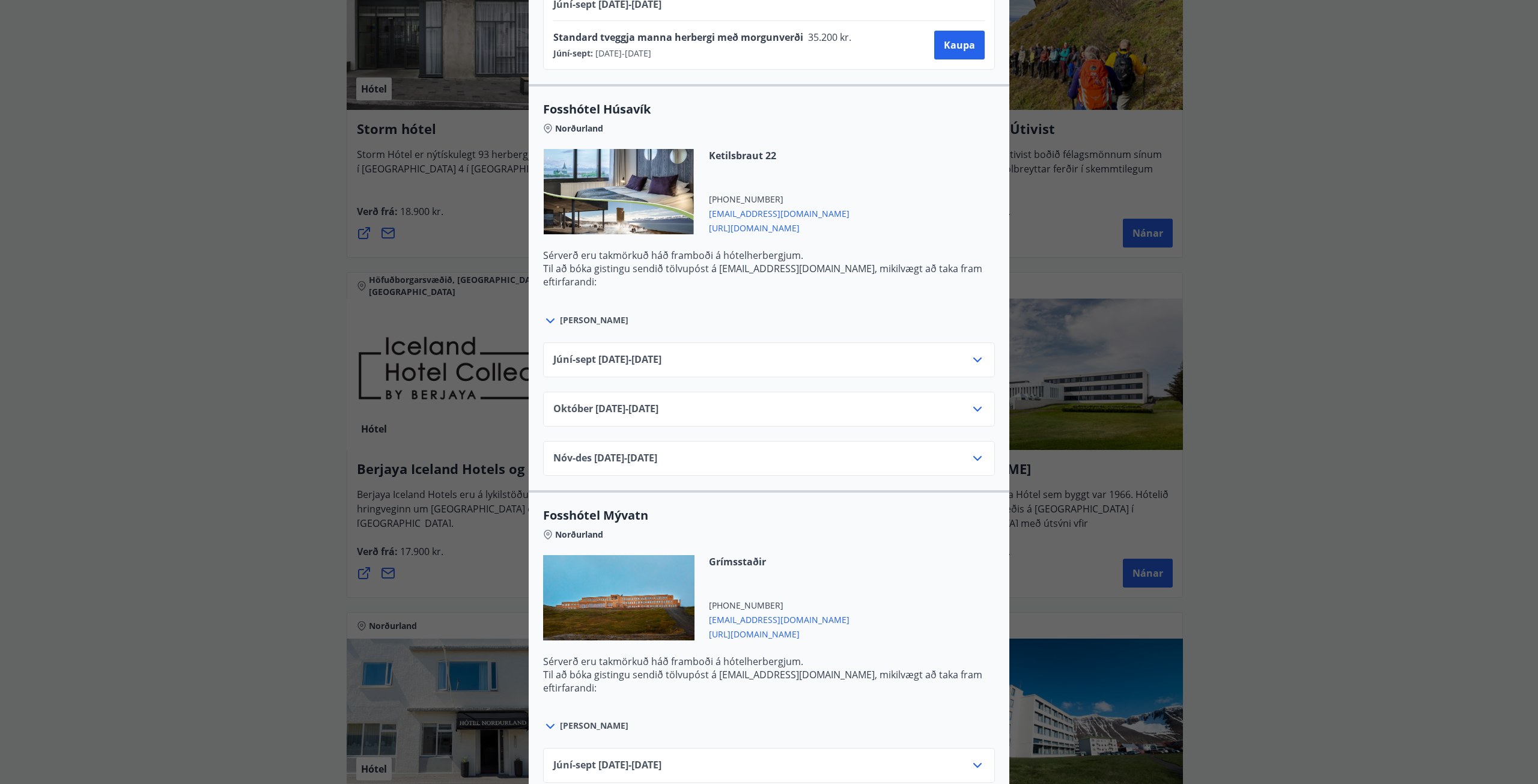
scroll to position [2006, 0]
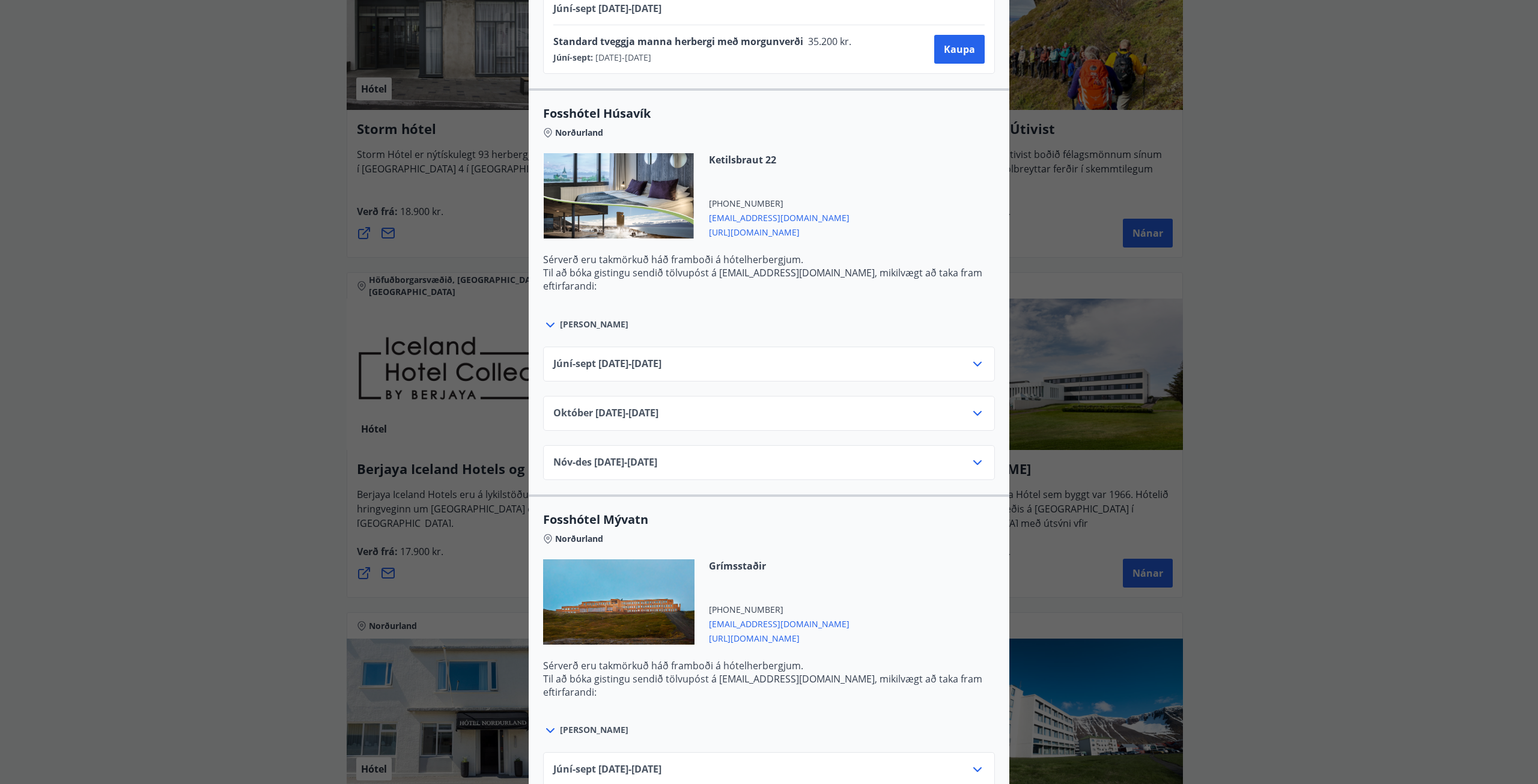
click at [769, 351] on icon at bounding box center [978, 363] width 9 height 5
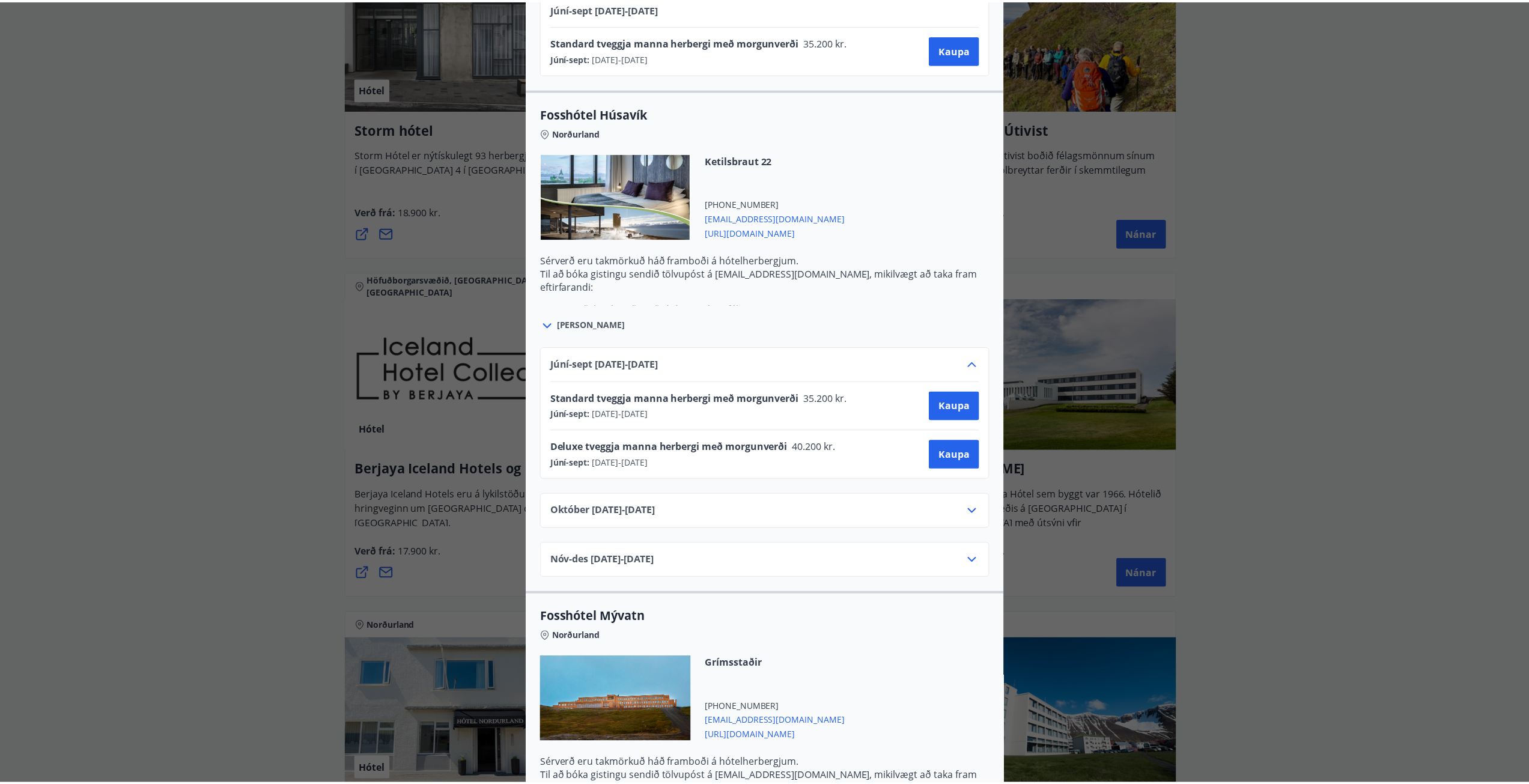
scroll to position [0, 0]
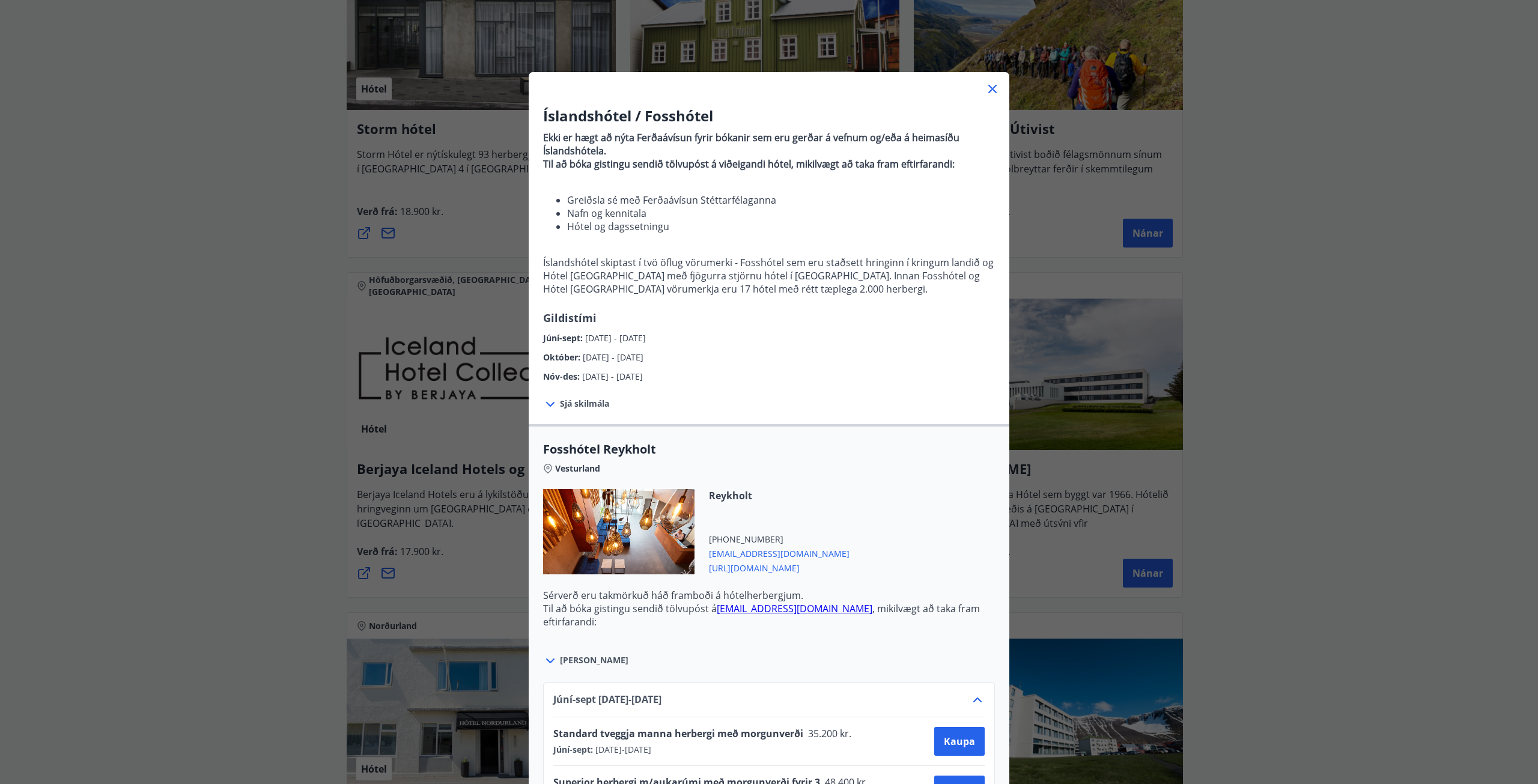
click at [471, 351] on div "Íslandshótel / Fosshótel Ekki er hægt að nýta Ferðaávísun fyrir bókanir sem eru…" at bounding box center [769, 392] width 1538 height 784
click at [769, 89] on icon at bounding box center [993, 89] width 14 height 14
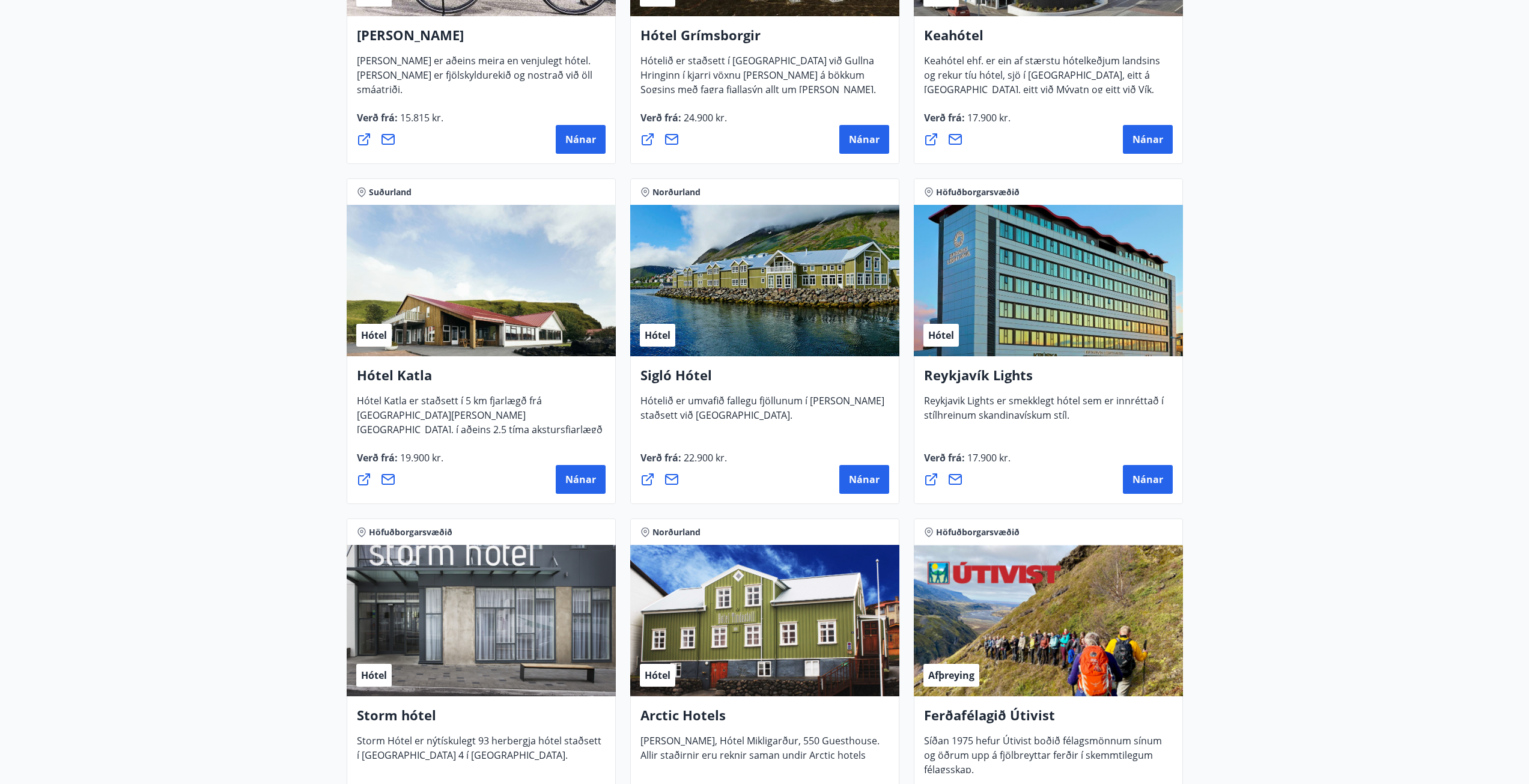
scroll to position [751, 0]
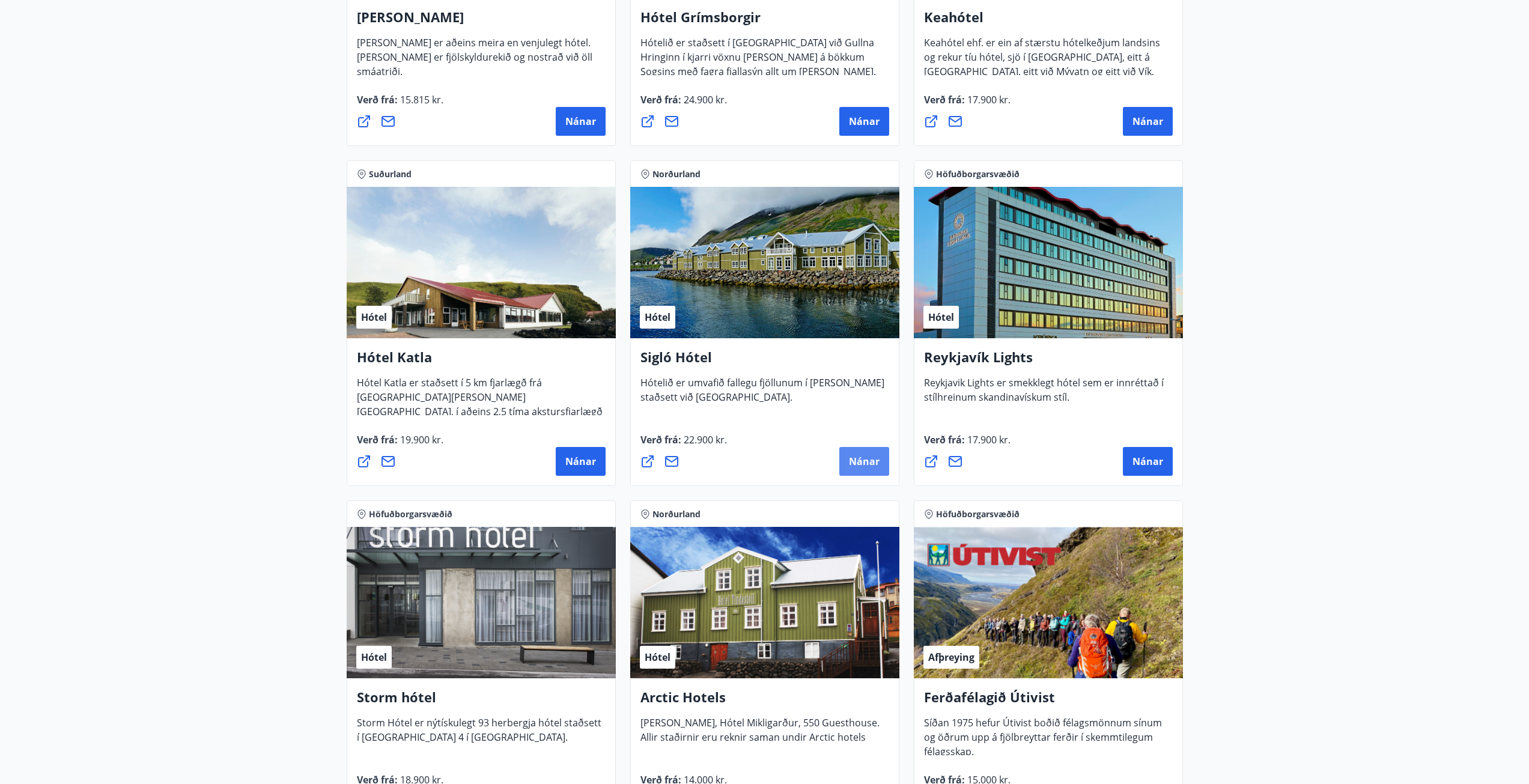
click at [768, 351] on span "Nánar" at bounding box center [864, 461] width 31 height 14
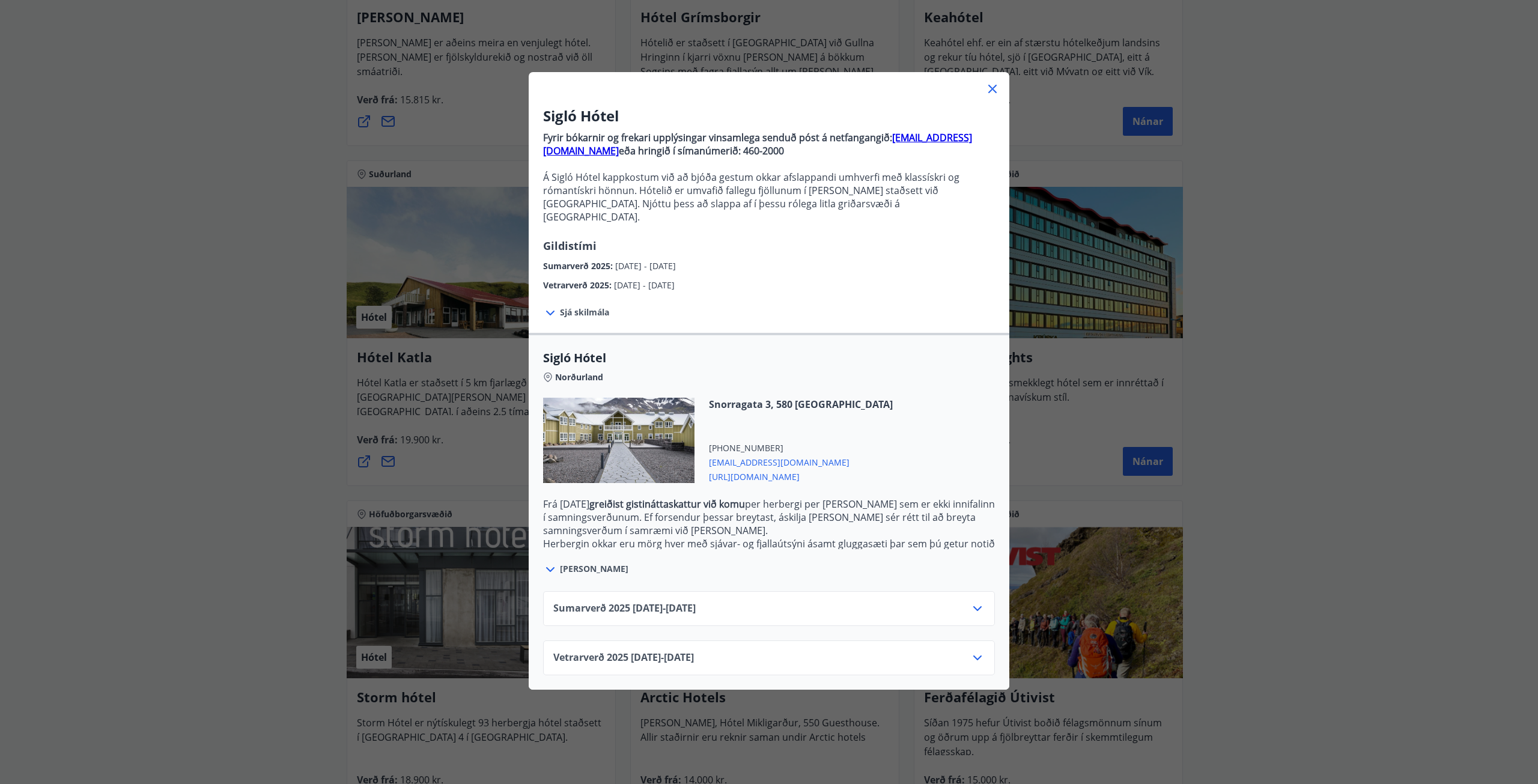
click at [546, 351] on icon at bounding box center [551, 569] width 9 height 5
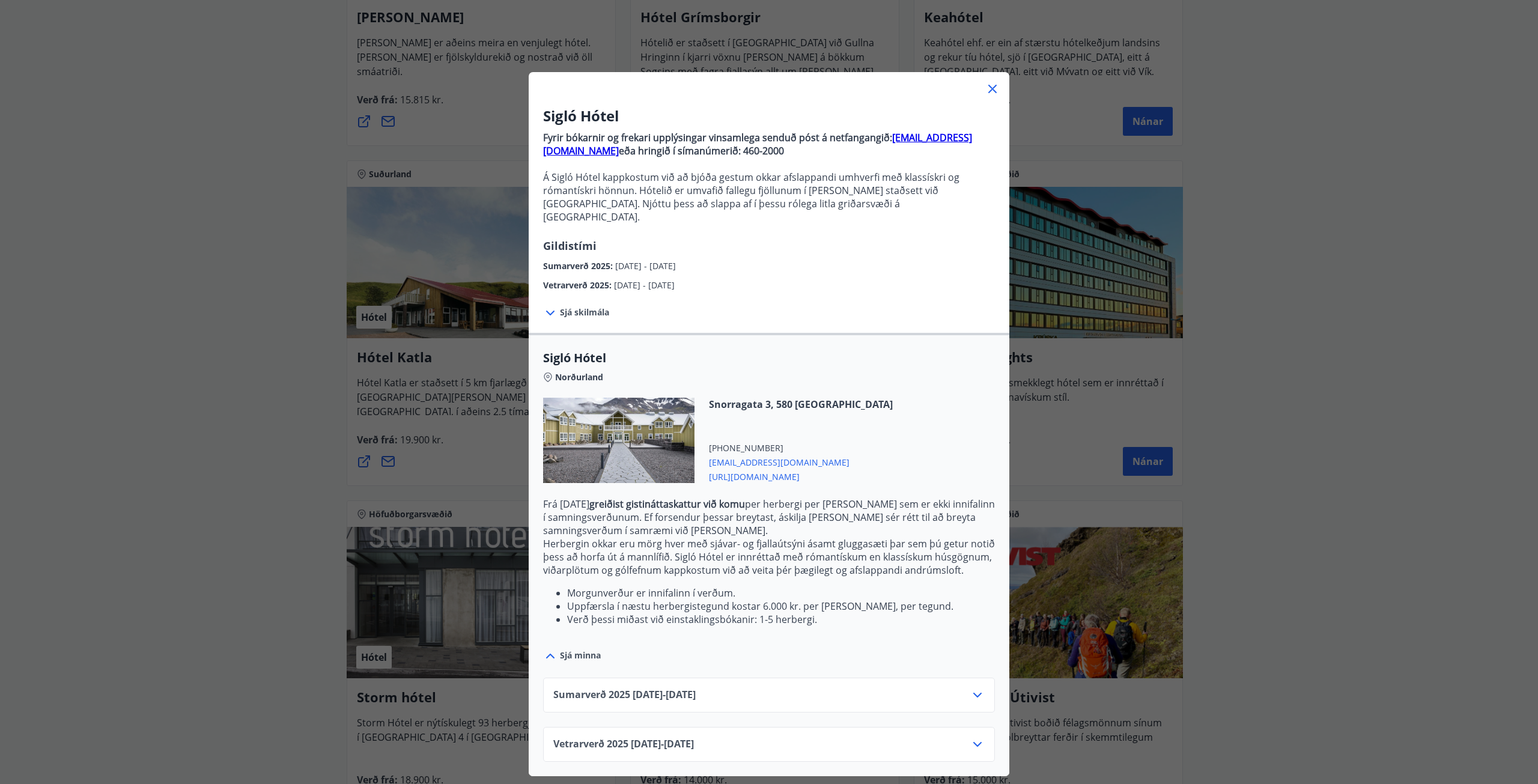
click at [769, 351] on icon at bounding box center [978, 695] width 9 height 5
click at [769, 105] on div "Sigló Hótel Fyrir bókarnir og frekari upplýsingar vinsamlega senduð póst á netf…" at bounding box center [769, 392] width 1538 height 784
